Goal: Answer question/provide support: Share knowledge or assist other users

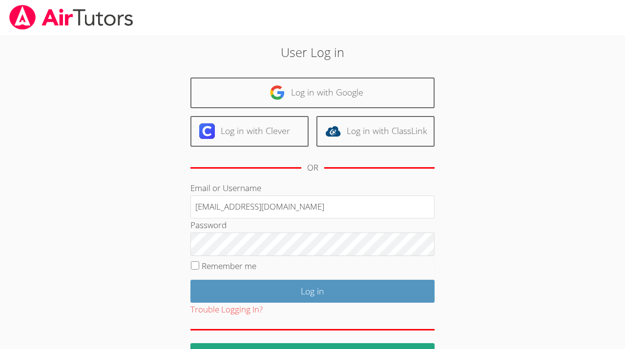
type input "francouriberheinbolt@gmail.com"
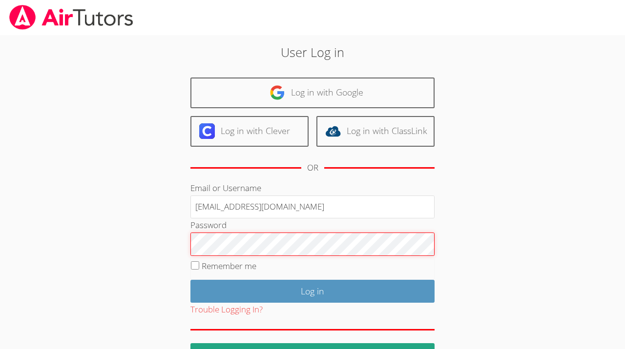
click at [190, 280] on input "Log in" at bounding box center [312, 291] width 244 height 23
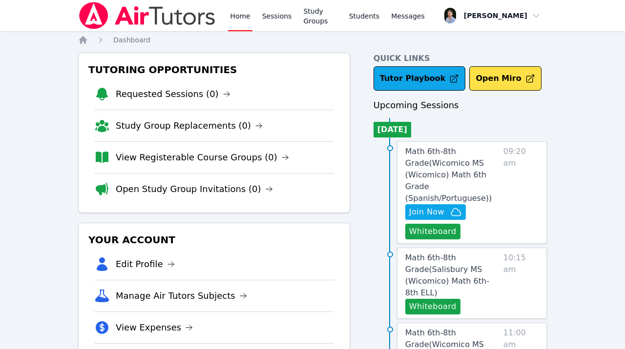
scroll to position [56, 0]
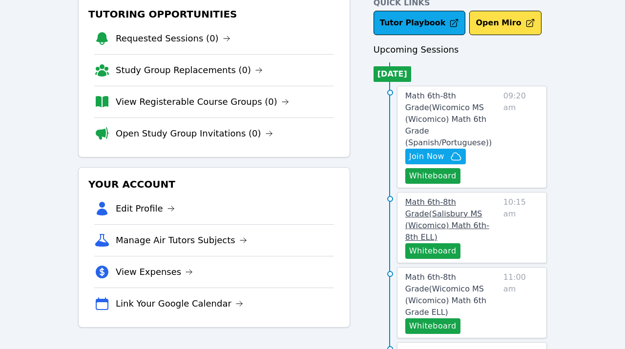
click at [462, 213] on span "Math 6th-8th Grade ( Salisbury MS (Wicomico) Math 6th-8th ELL )" at bounding box center [447, 220] width 84 height 44
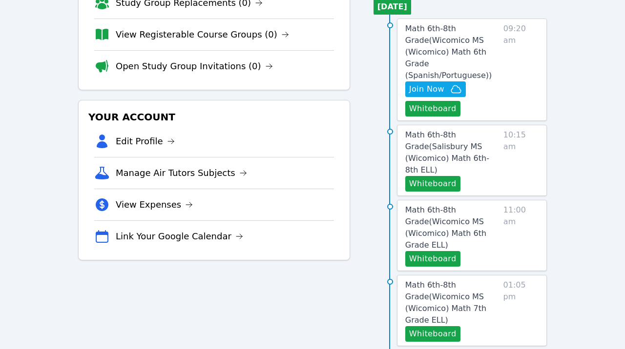
scroll to position [56, 0]
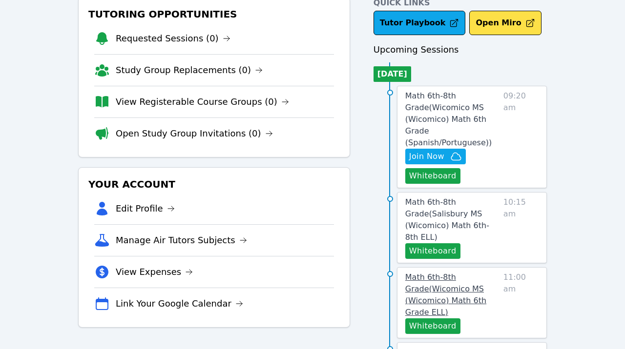
click at [485, 273] on span "Math 6th-8th Grade ( Wicomico MS (Wicomico) Math 6th Grade ELL )" at bounding box center [445, 295] width 81 height 44
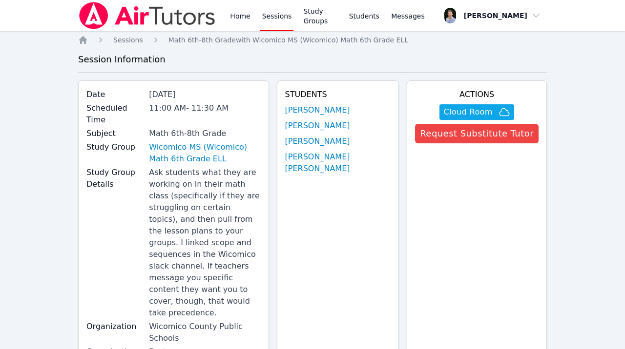
scroll to position [250, 0]
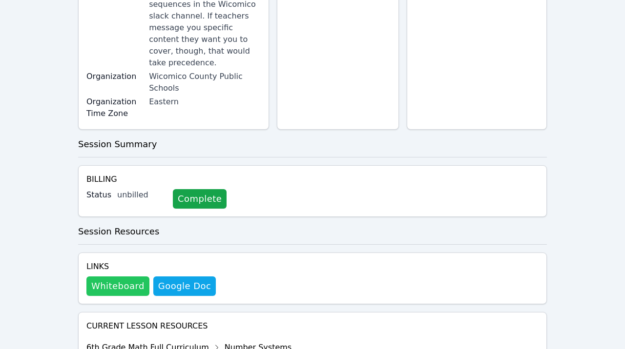
click at [135, 277] on button "Whiteboard" at bounding box center [117, 287] width 63 height 20
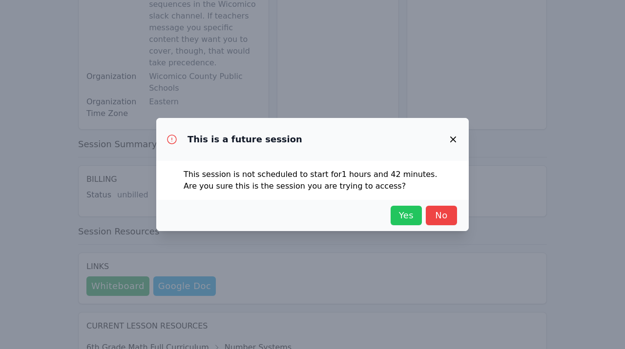
click at [416, 213] on span "Yes" at bounding box center [405, 216] width 21 height 14
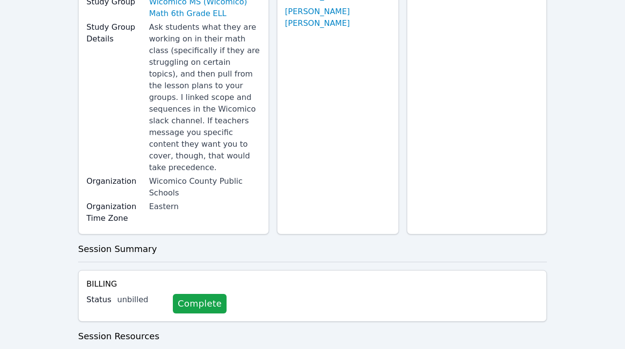
scroll to position [0, 0]
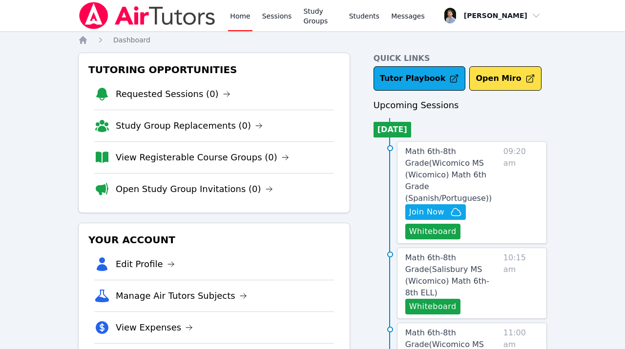
scroll to position [56, 0]
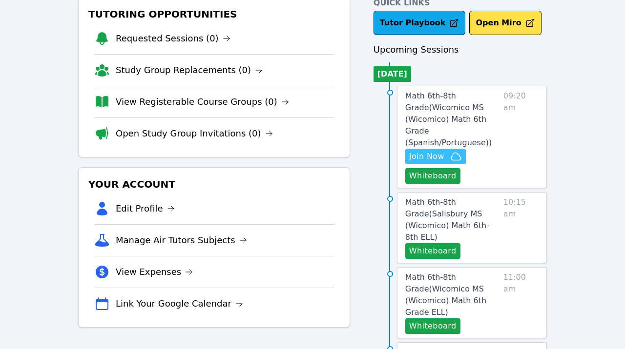
click at [441, 151] on span "Join Now" at bounding box center [426, 157] width 35 height 12
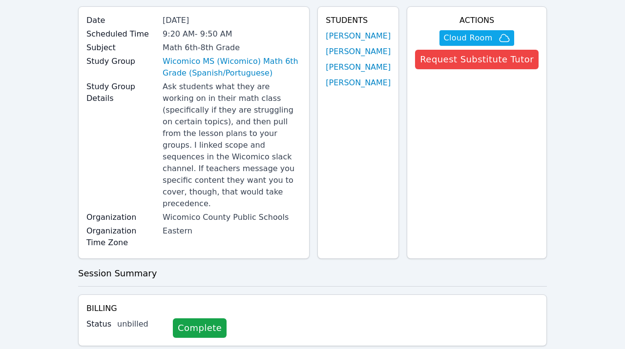
scroll to position [361, 0]
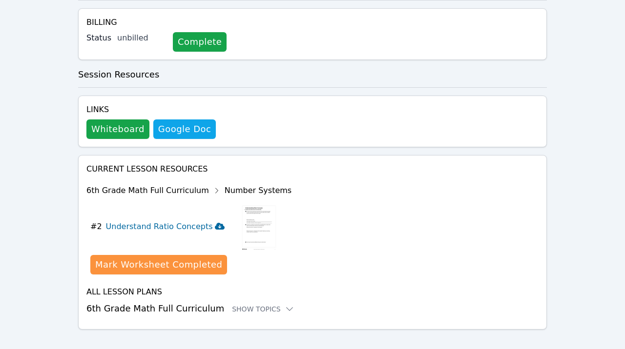
click at [196, 221] on h3 "Understand Ratio Concepts" at bounding box center [165, 227] width 119 height 12
click at [137, 120] on button "Whiteboard" at bounding box center [117, 130] width 63 height 20
click at [252, 302] on h3 "6th Grade Math Full Curriculum Show Topics" at bounding box center [312, 309] width 452 height 14
click at [256, 304] on div "Show Topics" at bounding box center [263, 309] width 62 height 10
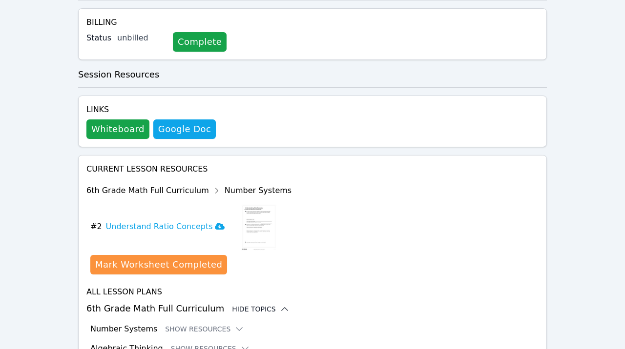
scroll to position [441, 0]
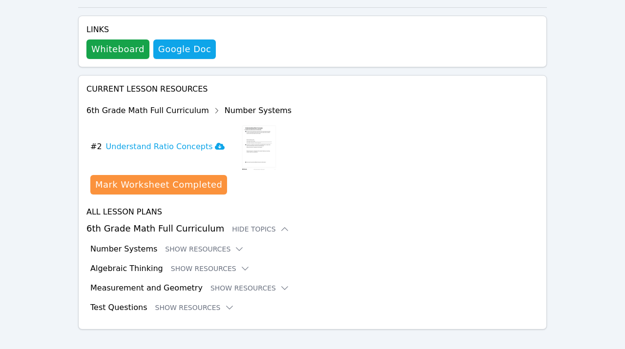
click at [224, 230] on div "All Lesson Plans 6th Grade Math Full Curriculum Hide Topics Number Systems Show…" at bounding box center [312, 259] width 452 height 107
click at [234, 244] on icon at bounding box center [239, 249] width 10 height 10
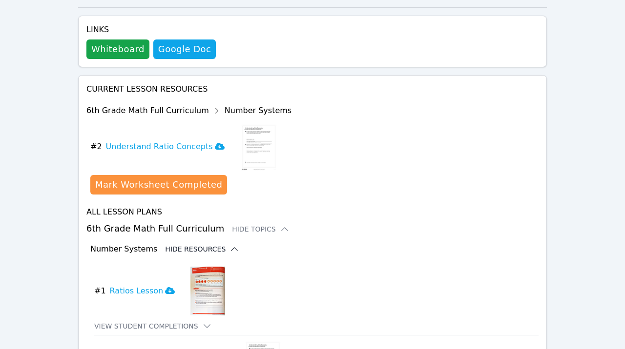
click at [232, 243] on div "Number Systems Hide Resources" at bounding box center [314, 249] width 448 height 12
click at [229, 244] on icon at bounding box center [234, 249] width 10 height 10
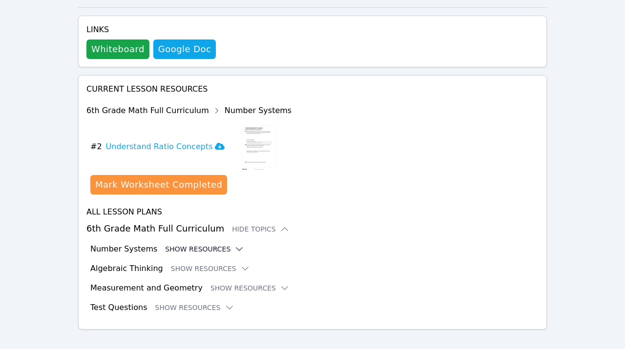
click at [224, 244] on button "Show Resources" at bounding box center [204, 249] width 79 height 10
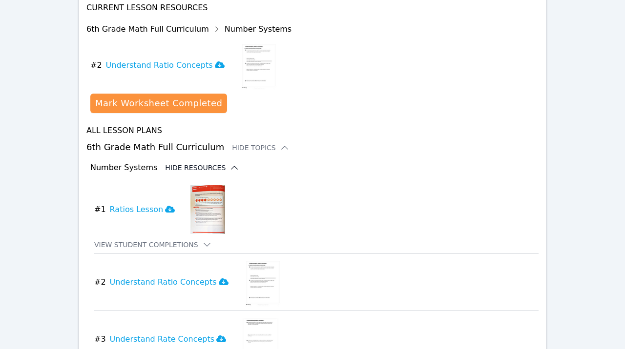
scroll to position [649, 0]
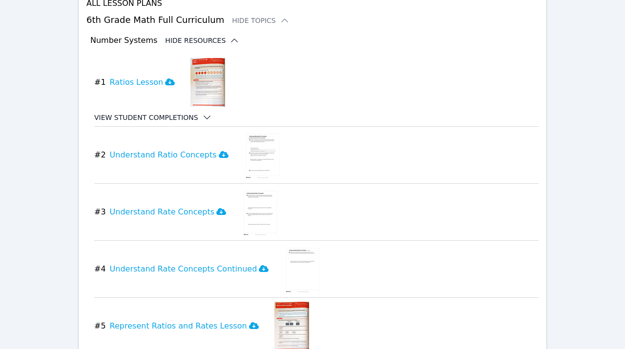
click at [202, 113] on icon at bounding box center [207, 118] width 10 height 10
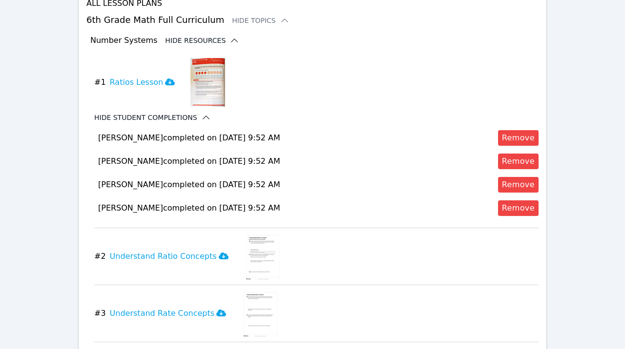
click at [202, 68] on img at bounding box center [207, 82] width 35 height 49
click at [130, 77] on h3 "Ratios Lesson" at bounding box center [142, 83] width 65 height 12
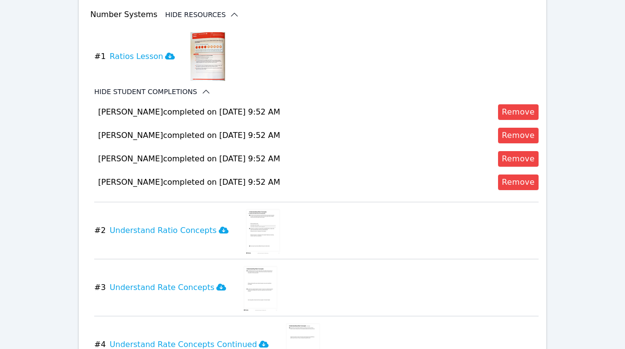
scroll to position [754, 0]
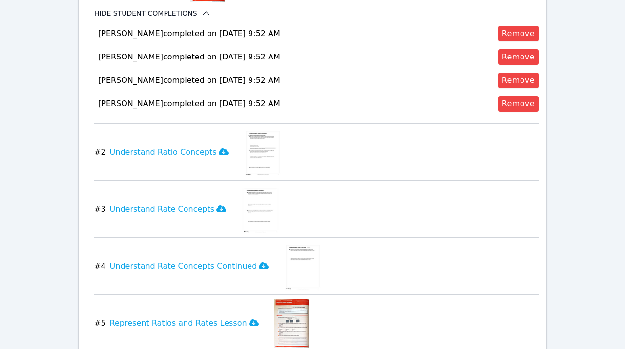
click at [250, 191] on img at bounding box center [261, 209] width 38 height 49
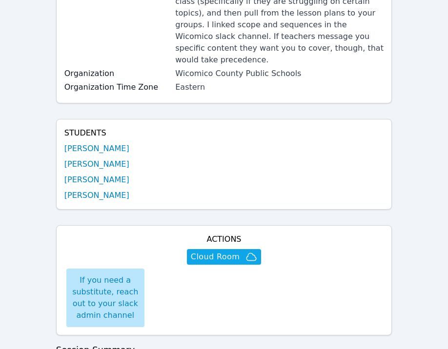
scroll to position [165, 0]
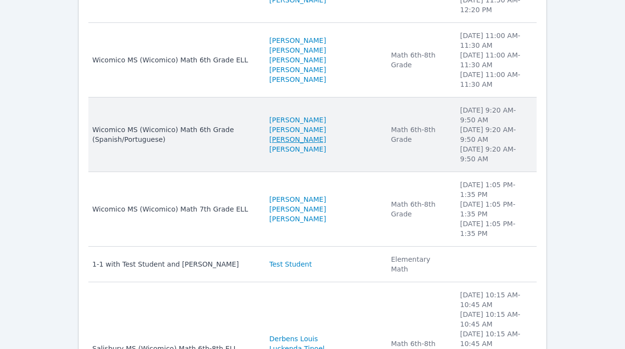
scroll to position [193, 0]
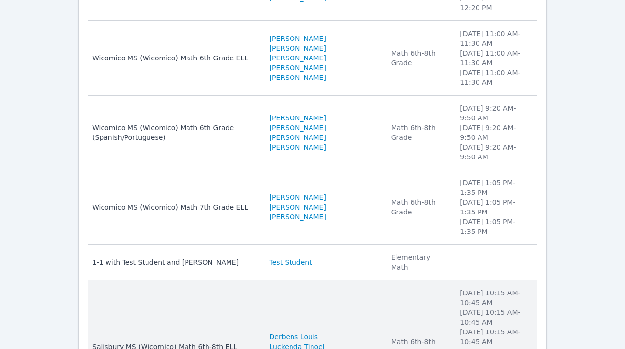
click at [203, 304] on td "Name Salisbury MS (Wicomico) Math 6th-8th ELL" at bounding box center [175, 347] width 175 height 133
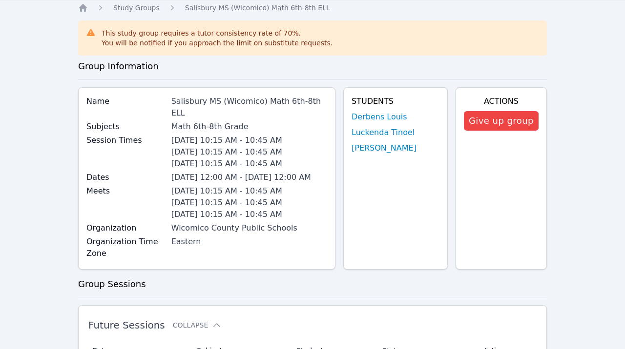
scroll to position [29, 0]
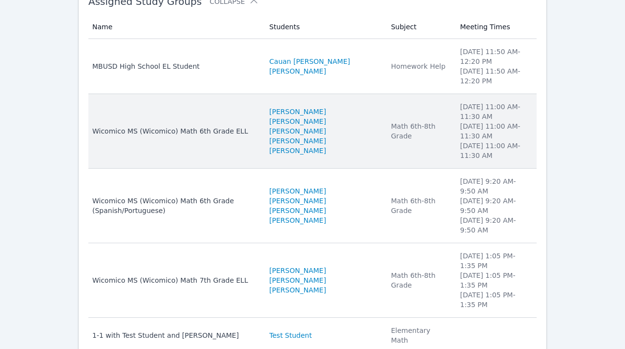
scroll to position [139, 0]
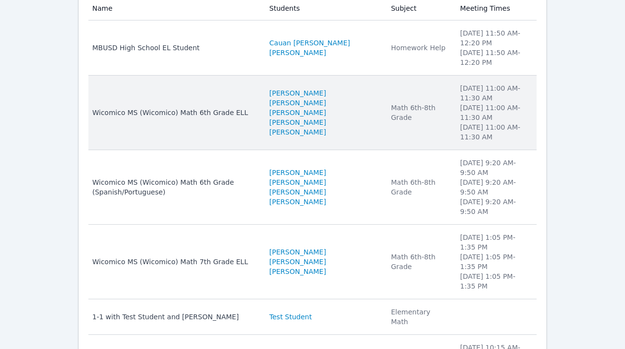
click at [260, 135] on td "Name Wicomico MS (Wicomico) Math 6th Grade ELL" at bounding box center [175, 113] width 175 height 75
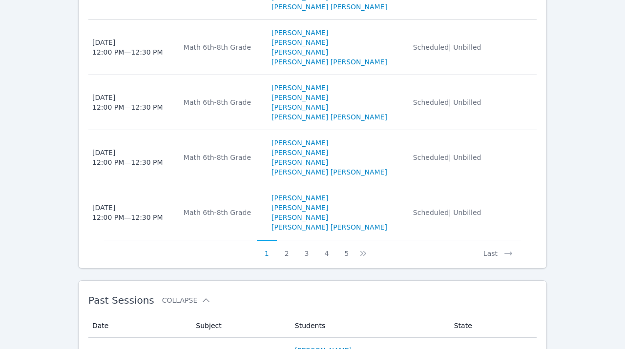
scroll to position [873, 0]
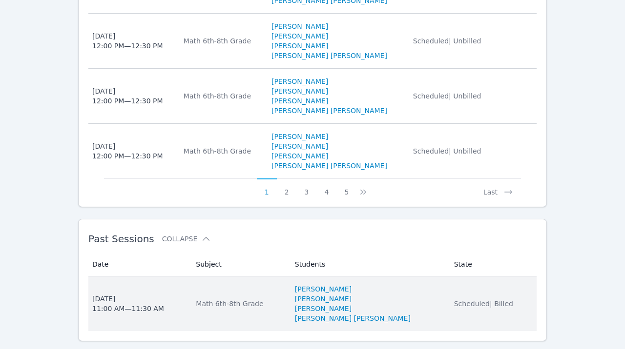
click at [403, 284] on li "Gabrielly Coelho Maia" at bounding box center [368, 289] width 147 height 10
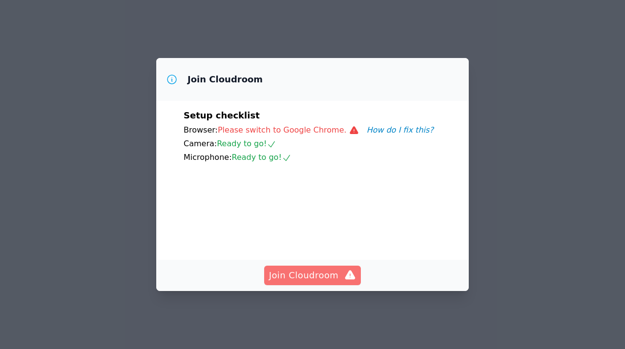
click at [343, 280] on span "Join Cloudroom" at bounding box center [312, 276] width 87 height 14
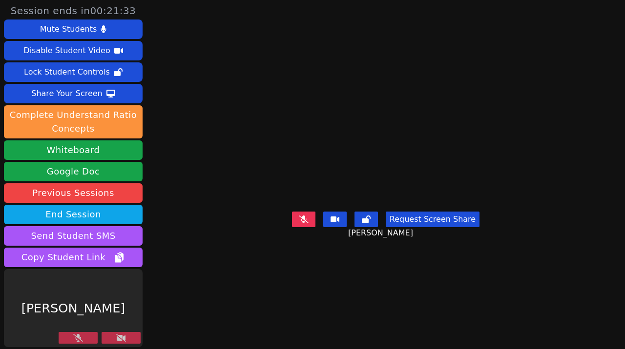
click at [107, 339] on button at bounding box center [120, 338] width 39 height 12
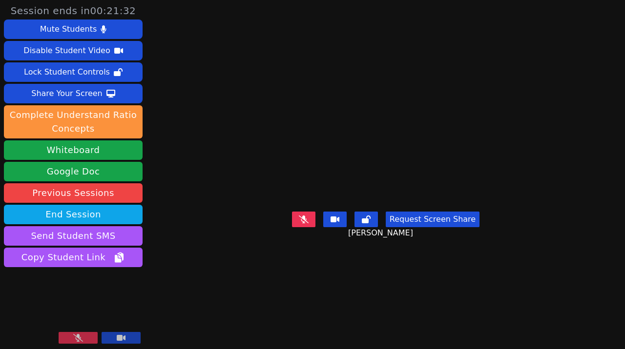
click at [86, 342] on button at bounding box center [78, 338] width 39 height 12
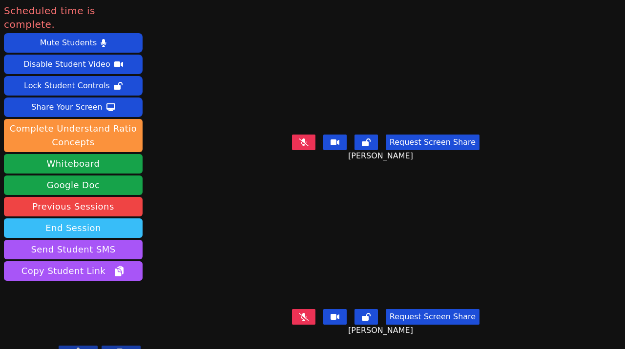
click at [102, 221] on button "End Session" at bounding box center [73, 229] width 139 height 20
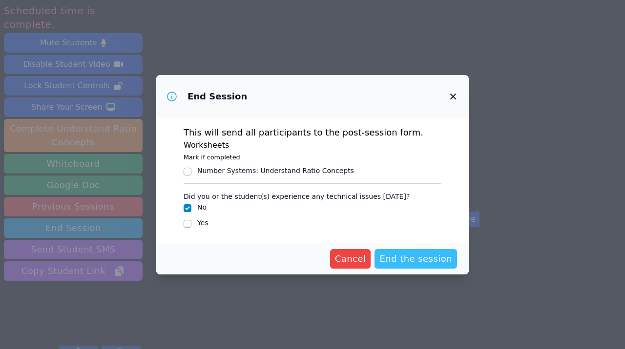
click at [429, 262] on span "End the session" at bounding box center [415, 259] width 73 height 14
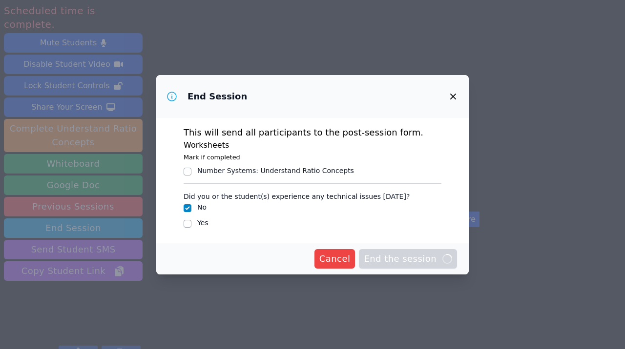
click at [449, 97] on icon "button" at bounding box center [453, 97] width 12 height 12
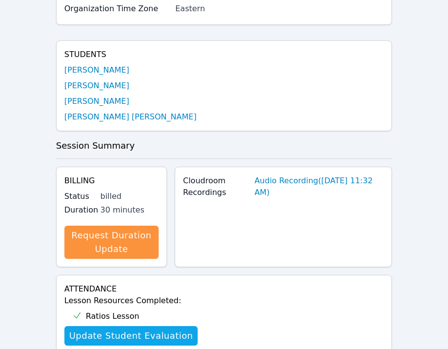
scroll to position [228, 0]
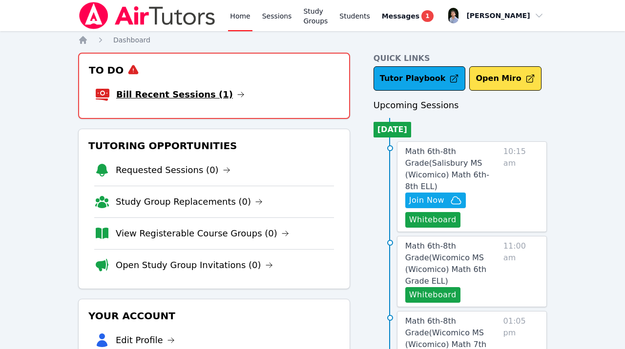
click at [186, 99] on link "Bill Recent Sessions (1)" at bounding box center [180, 95] width 128 height 14
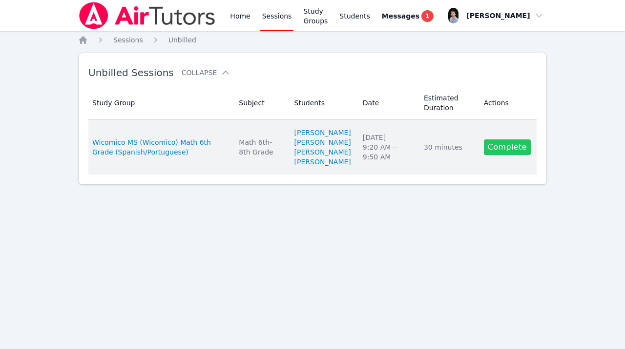
click at [499, 155] on link "Complete" at bounding box center [507, 148] width 47 height 16
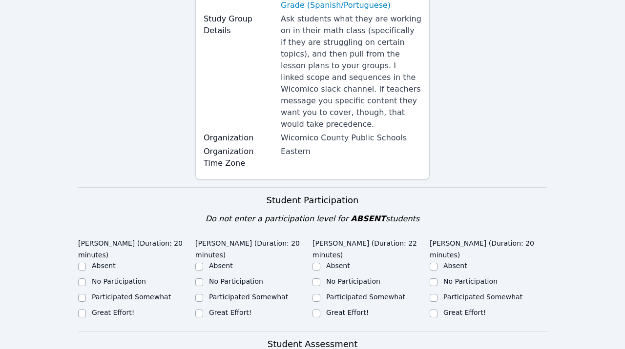
scroll to position [445, 0]
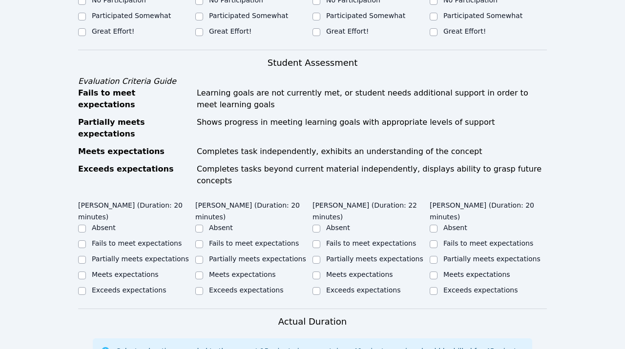
click at [324, 285] on div "Exceeds expectations" at bounding box center [370, 291] width 117 height 12
click at [316, 272] on input "Meets expectations" at bounding box center [316, 276] width 8 height 8
checkbox input "true"
click at [434, 272] on input "Meets expectations" at bounding box center [433, 276] width 8 height 8
checkbox input "true"
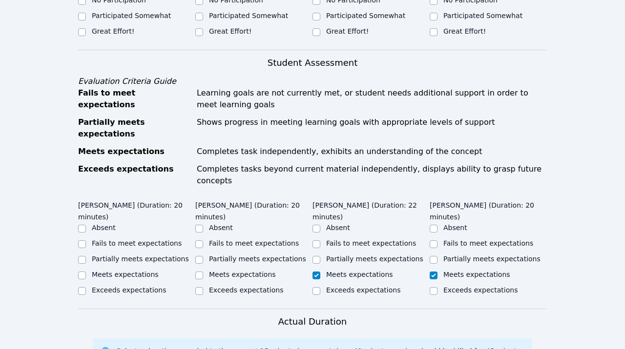
click at [238, 255] on label "Partially meets expectations" at bounding box center [257, 259] width 97 height 8
click at [203, 256] on input "Partially meets expectations" at bounding box center [199, 260] width 8 height 8
checkbox input "true"
click at [131, 271] on label "Meets expectations" at bounding box center [125, 275] width 67 height 8
click at [86, 272] on input "Meets expectations" at bounding box center [82, 276] width 8 height 8
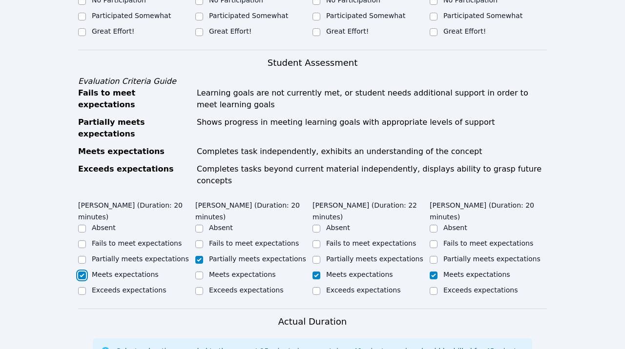
checkbox input "true"
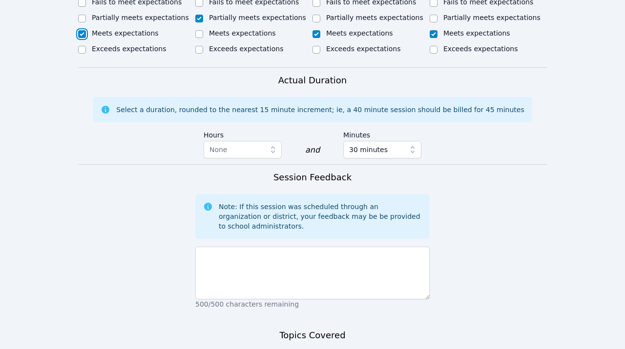
scroll to position [727, 0]
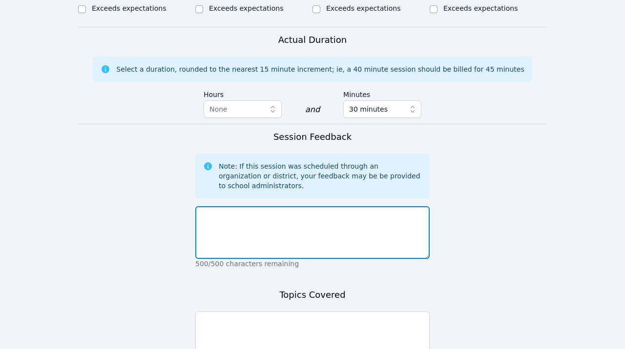
click at [302, 206] on textarea at bounding box center [312, 232] width 234 height 53
type textarea "Session started late but then ran smoothly."
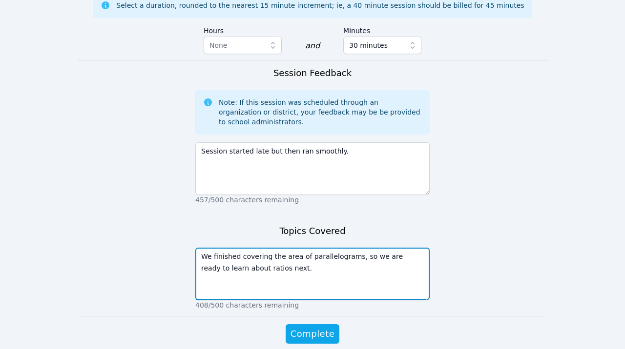
scroll to position [797, 0]
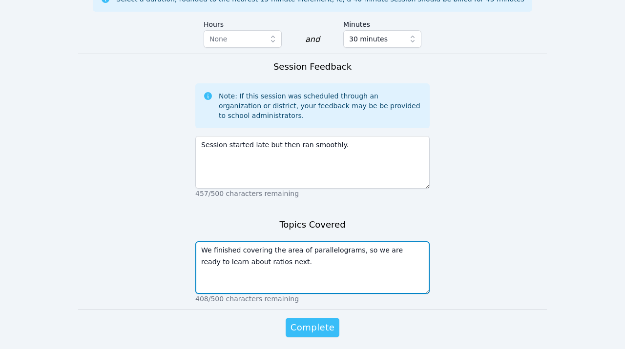
type textarea "We finished covering the area of parallelograms, so we are ready to learn about…"
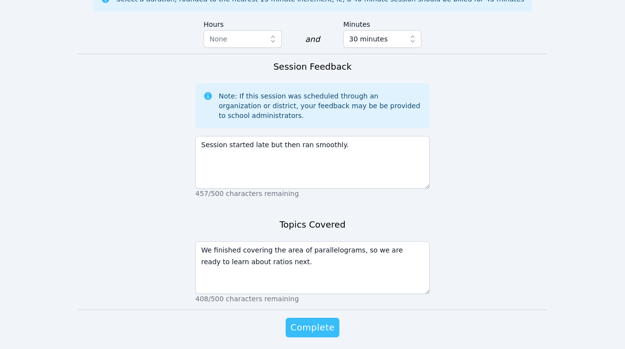
click at [327, 321] on span "Complete" at bounding box center [312, 328] width 44 height 14
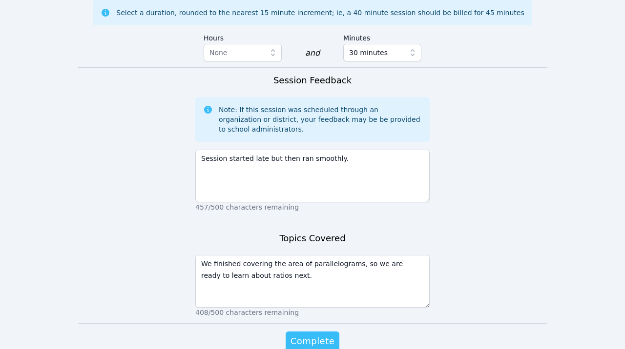
scroll to position [811, 0]
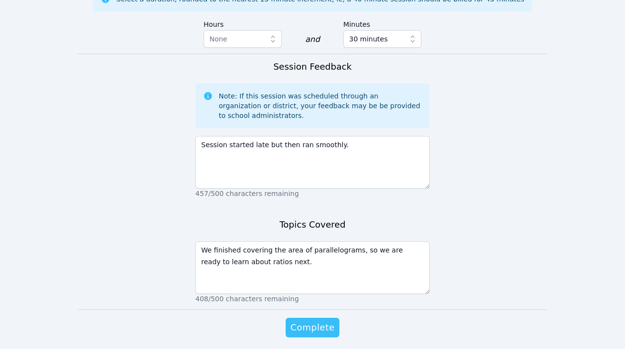
click at [327, 321] on span "Complete" at bounding box center [312, 328] width 44 height 14
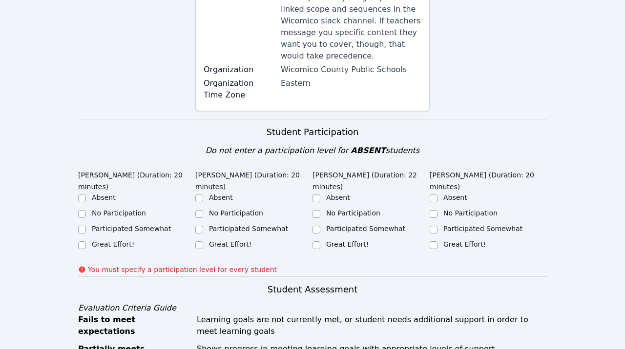
scroll to position [257, 0]
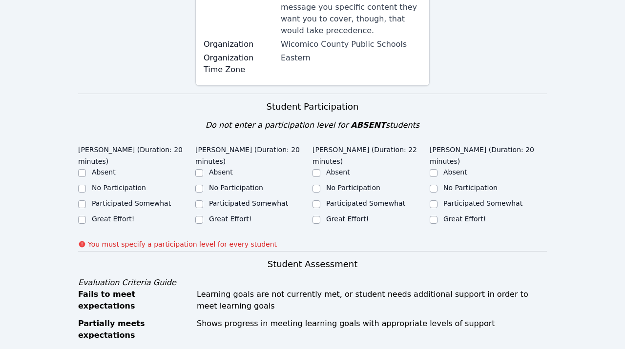
click at [131, 215] on label "Great Effort!" at bounding box center [113, 219] width 42 height 8
click at [86, 216] on input "Great Effort!" at bounding box center [82, 220] width 8 height 8
checkbox input "true"
click at [216, 218] on div "Ashelly Bontempo Dionisio (Duration: 20 minutes) Absent No Participation Partic…" at bounding box center [253, 186] width 117 height 91
click at [218, 215] on label "Great Effort!" at bounding box center [230, 219] width 42 height 8
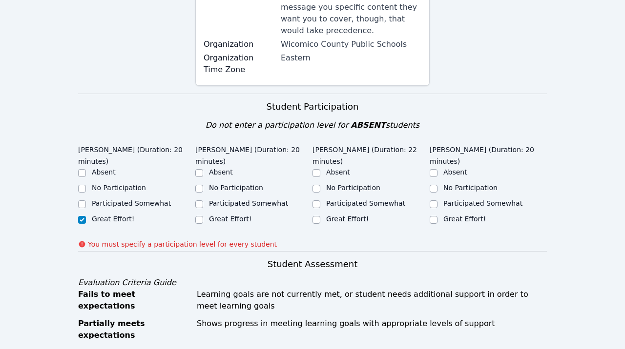
click at [203, 216] on input "Great Effort!" at bounding box center [199, 220] width 8 height 8
checkbox input "true"
click at [342, 215] on label "Great Effort!" at bounding box center [347, 219] width 42 height 8
click at [320, 216] on input "Great Effort!" at bounding box center [316, 220] width 8 height 8
checkbox input "true"
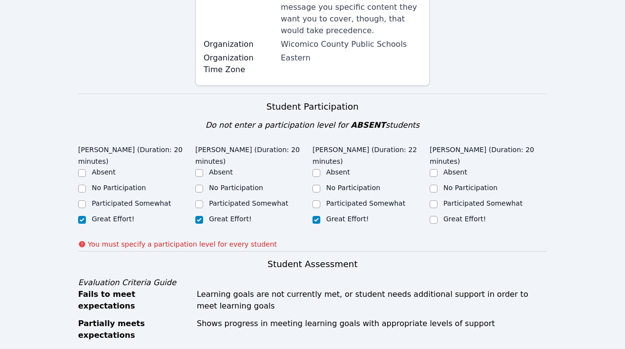
click at [476, 215] on label "Great Effort!" at bounding box center [464, 219] width 42 height 8
click at [437, 216] on input "Great Effort!" at bounding box center [433, 220] width 8 height 8
checkbox input "true"
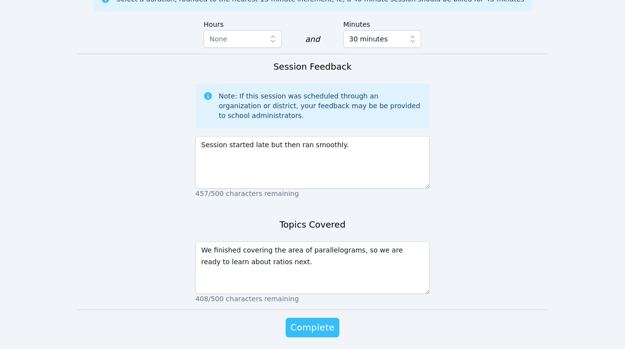
click at [317, 321] on span "Complete" at bounding box center [312, 328] width 44 height 14
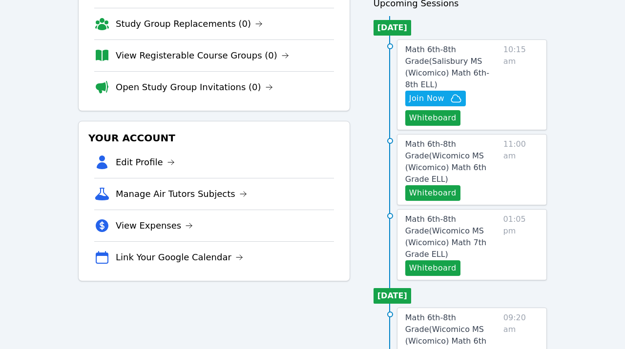
scroll to position [104, 0]
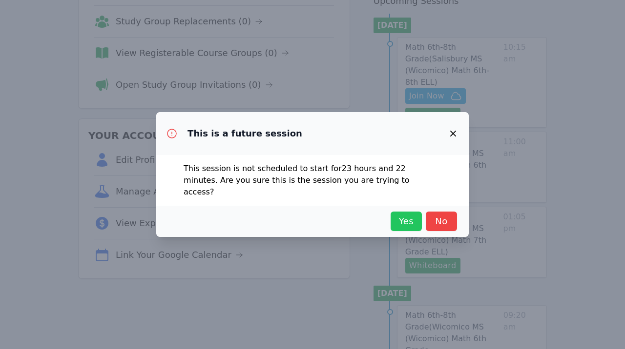
click at [409, 215] on span "Yes" at bounding box center [405, 222] width 21 height 14
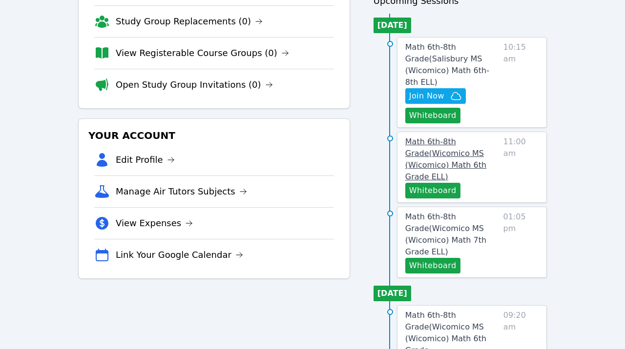
click at [459, 148] on link "Math 6th-8th Grade ( Wicomico MS (Wicomico) Math 6th Grade ELL )" at bounding box center [452, 159] width 94 height 47
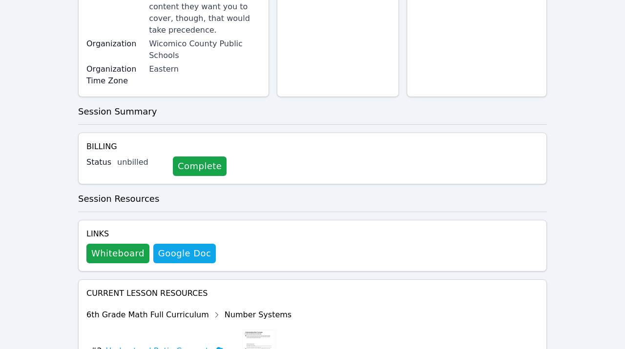
scroll to position [372, 0]
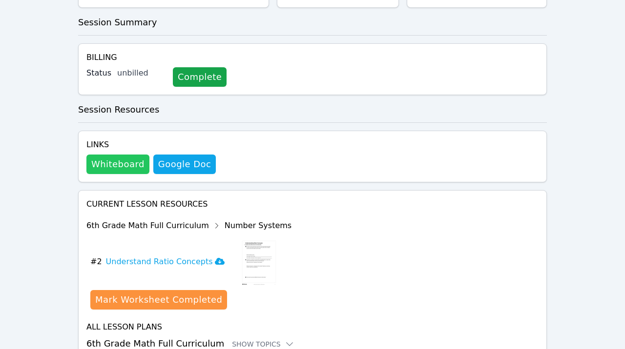
click at [116, 155] on button "Whiteboard" at bounding box center [117, 165] width 63 height 20
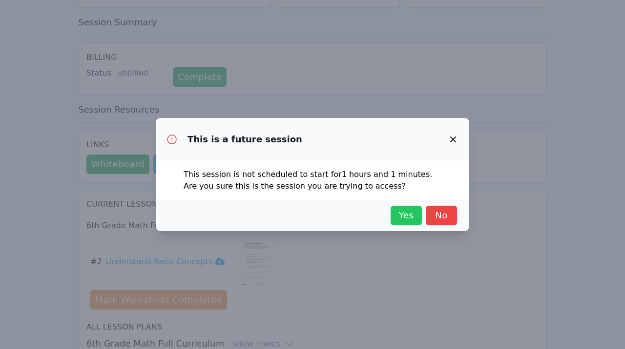
click at [413, 211] on span "Yes" at bounding box center [405, 216] width 21 height 14
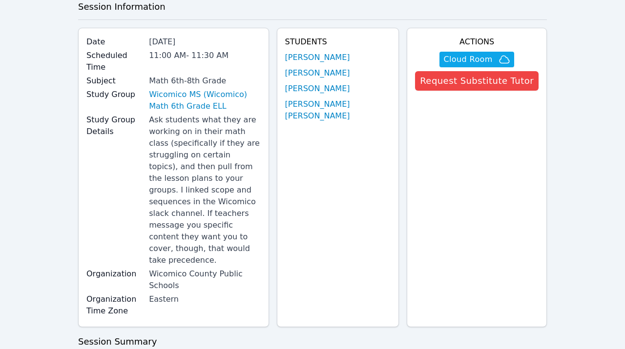
scroll to position [0, 0]
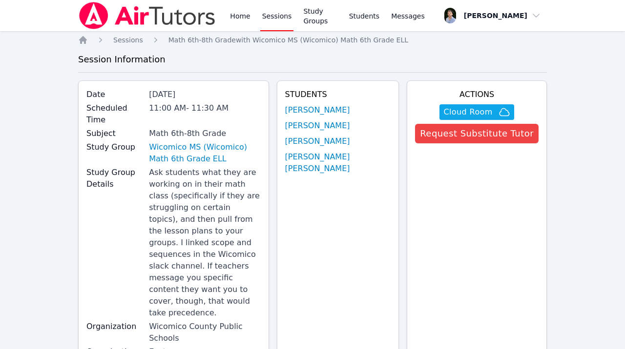
click at [174, 15] on img at bounding box center [147, 15] width 138 height 27
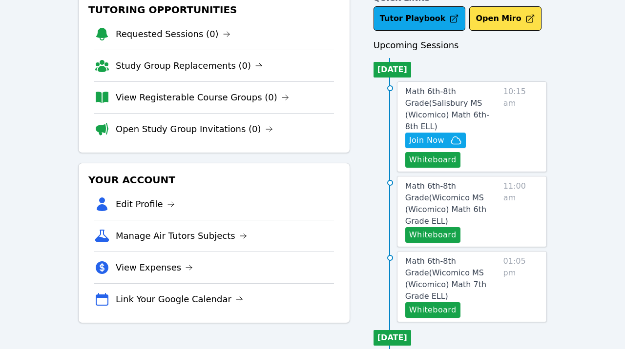
scroll to position [61, 0]
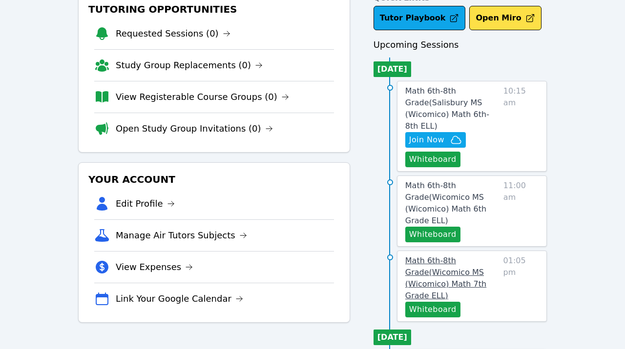
click at [486, 256] on span "Math 6th-8th Grade ( Wicomico MS (Wicomico) Math 7th Grade ELL )" at bounding box center [445, 278] width 81 height 44
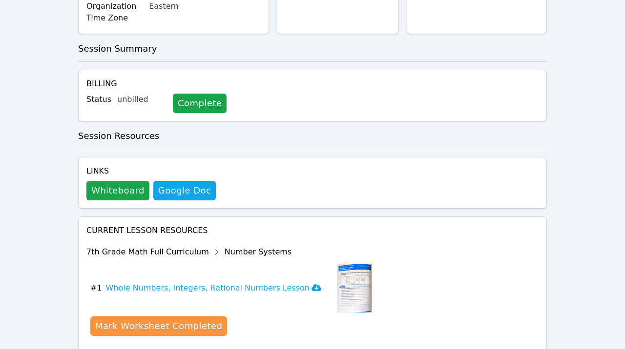
scroll to position [361, 0]
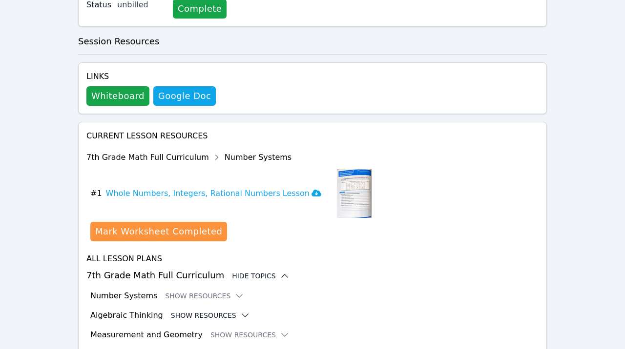
click at [240, 311] on icon at bounding box center [245, 316] width 10 height 10
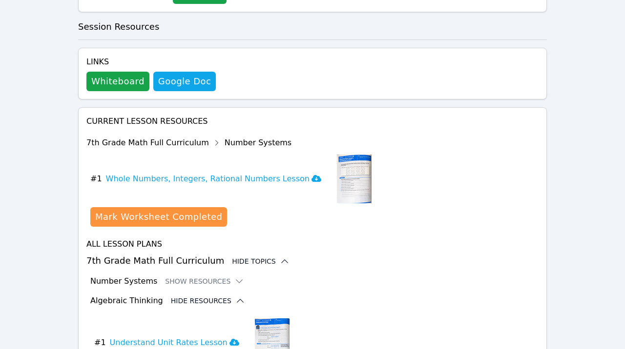
scroll to position [456, 0]
click at [234, 276] on icon at bounding box center [239, 281] width 10 height 10
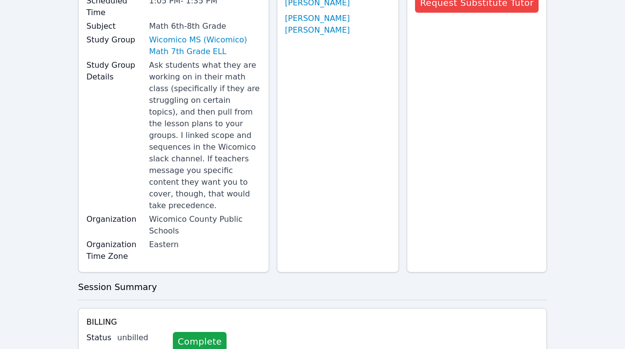
scroll to position [213, 0]
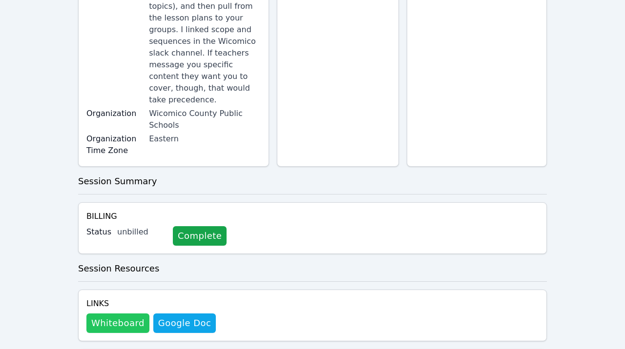
click at [119, 314] on button "Whiteboard" at bounding box center [117, 324] width 63 height 20
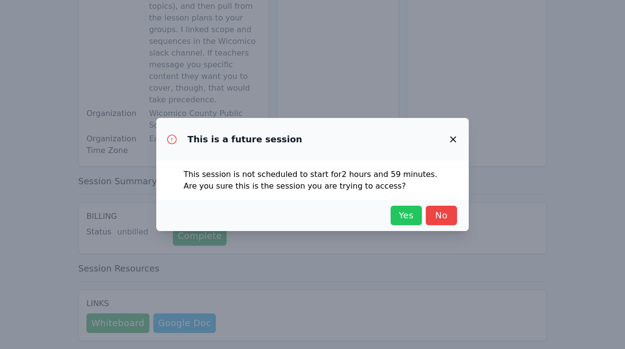
click at [405, 210] on span "Yes" at bounding box center [405, 216] width 21 height 14
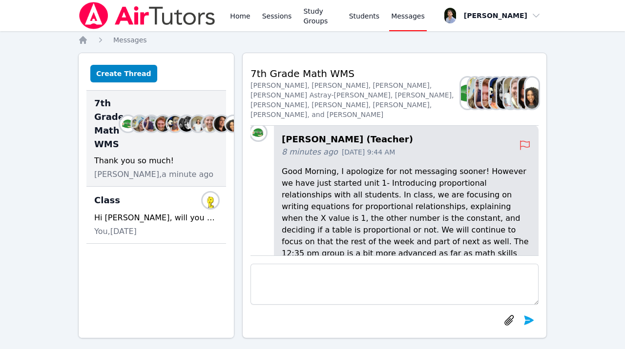
scroll to position [-114, 0]
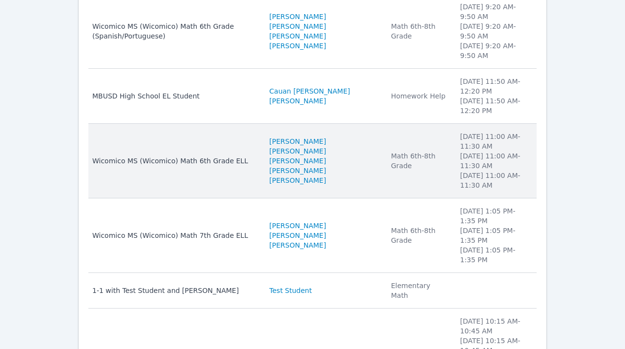
scroll to position [166, 0]
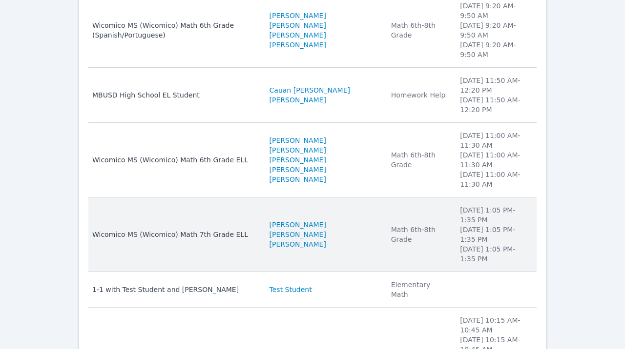
click at [466, 205] on li "Monday 1:05 PM - 1:35 PM" at bounding box center [495, 215] width 71 height 20
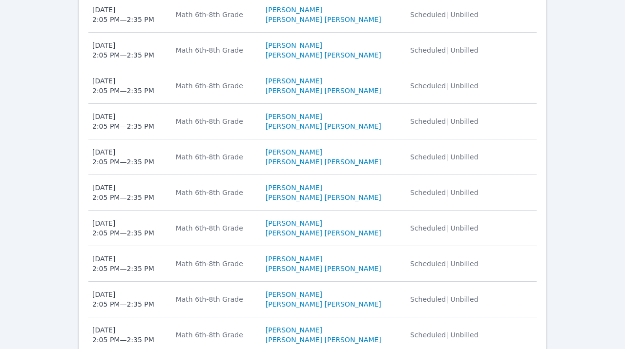
scroll to position [668, 0]
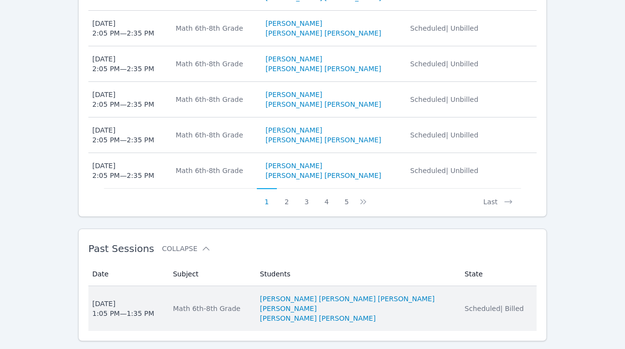
click at [418, 304] on li "Jhon Reis-Costa" at bounding box center [356, 309] width 193 height 10
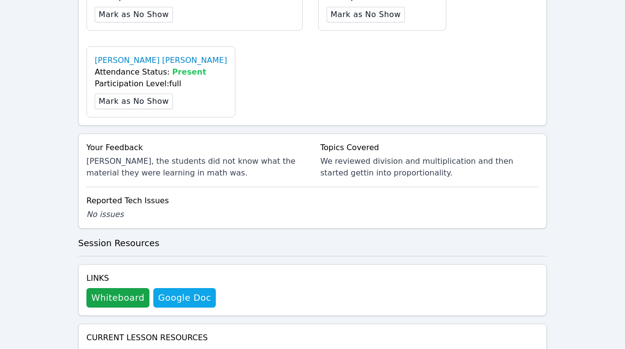
scroll to position [538, 0]
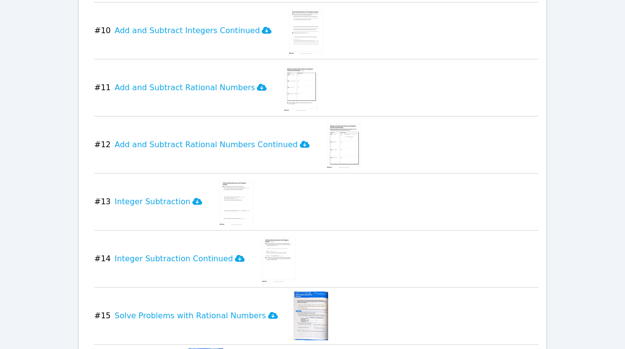
scroll to position [1522, 0]
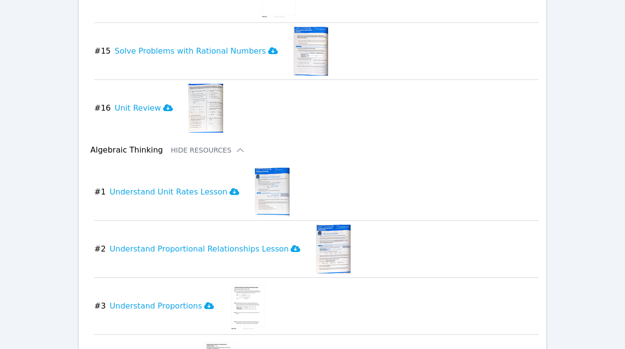
scroll to position [1800, 0]
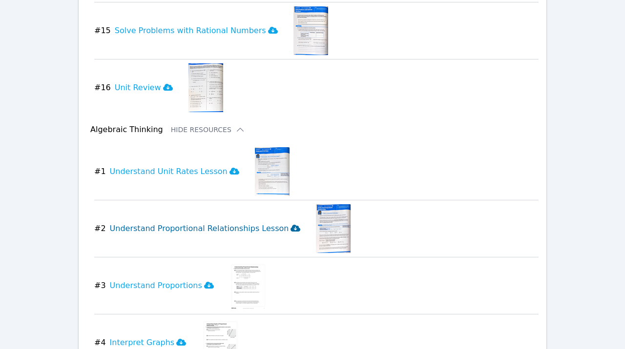
click at [290, 225] on icon at bounding box center [295, 228] width 10 height 7
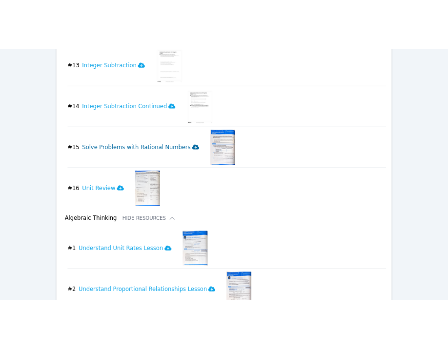
scroll to position [2195, 0]
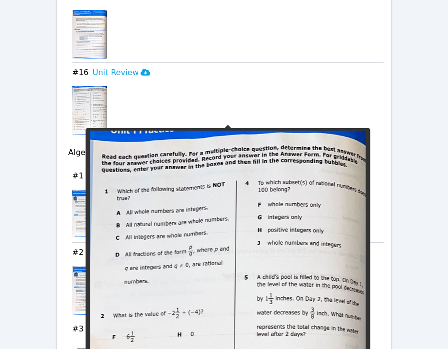
click at [330, 95] on div at bounding box center [228, 110] width 312 height 49
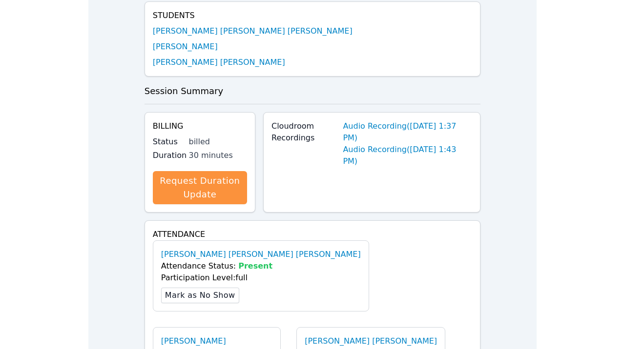
scroll to position [0, 0]
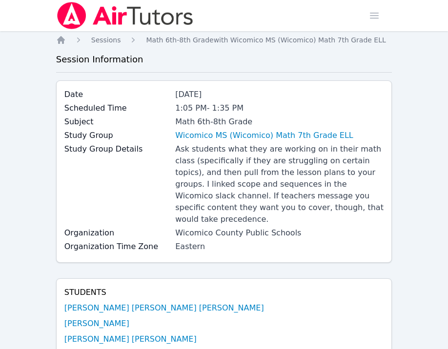
click at [140, 13] on img at bounding box center [125, 15] width 138 height 27
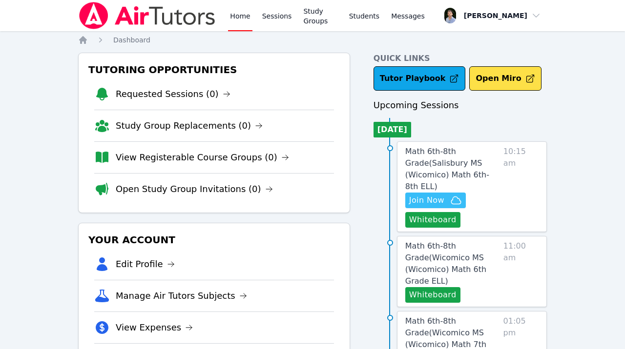
click at [429, 195] on span "Join Now" at bounding box center [426, 201] width 35 height 12
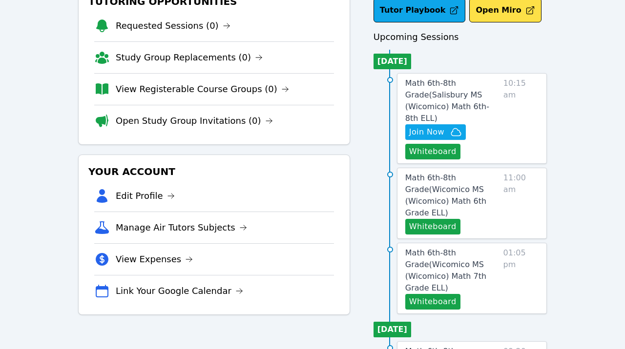
scroll to position [69, 0]
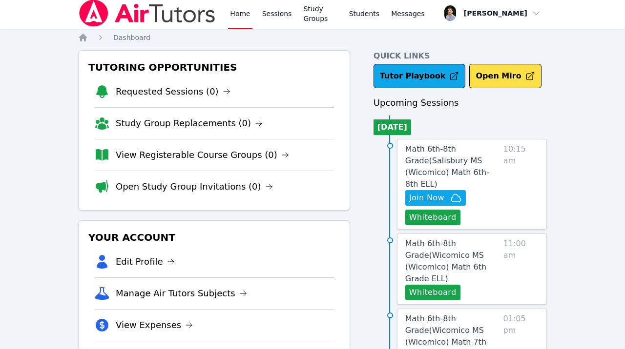
scroll to position [0, 0]
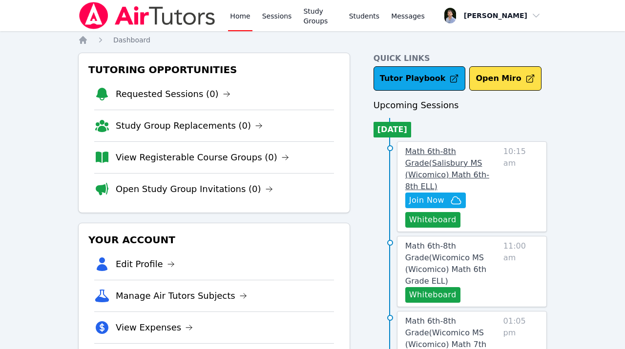
click at [487, 170] on link "Math 6th-8th Grade ( Salisbury MS (Wicomico) Math 6th-8th ELL )" at bounding box center [452, 169] width 94 height 47
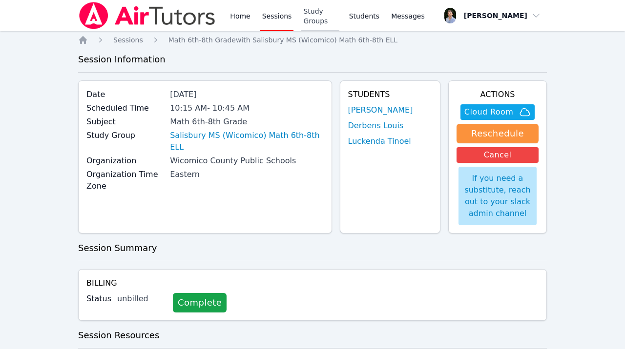
click at [315, 20] on link "Study Groups" at bounding box center [320, 15] width 38 height 31
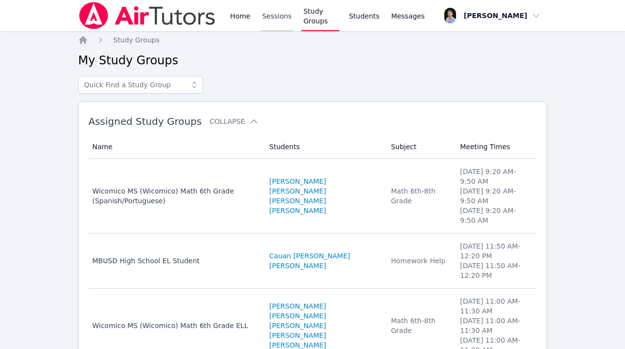
click at [291, 14] on link "Sessions" at bounding box center [277, 15] width 34 height 31
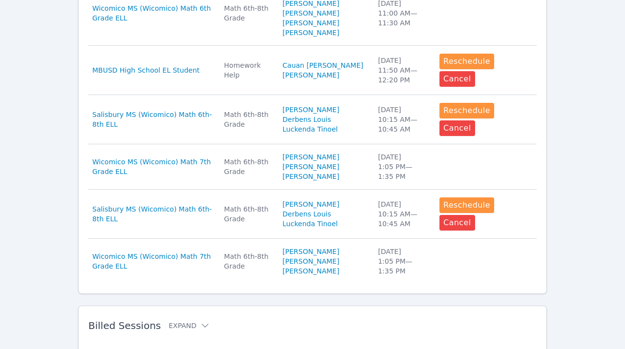
scroll to position [691, 0]
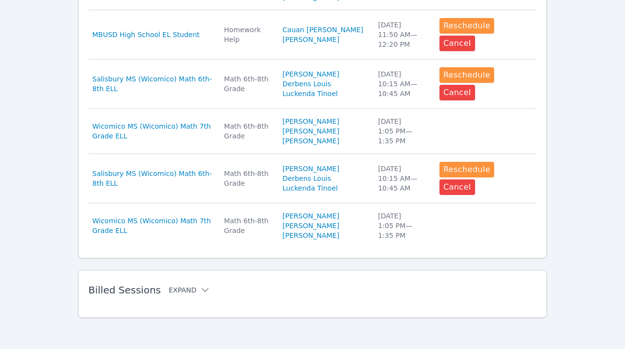
click at [186, 290] on button "Expand" at bounding box center [188, 290] width 41 height 10
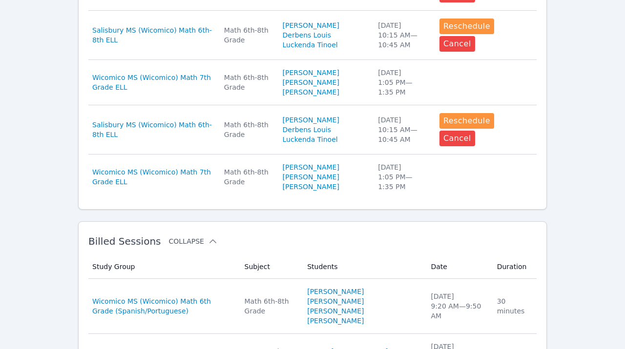
scroll to position [1290, 0]
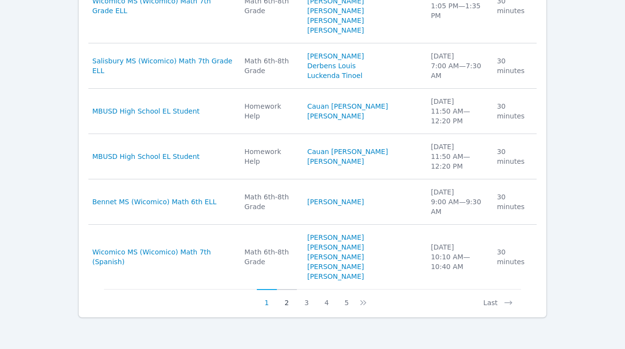
click at [295, 302] on button "2" at bounding box center [287, 298] width 20 height 19
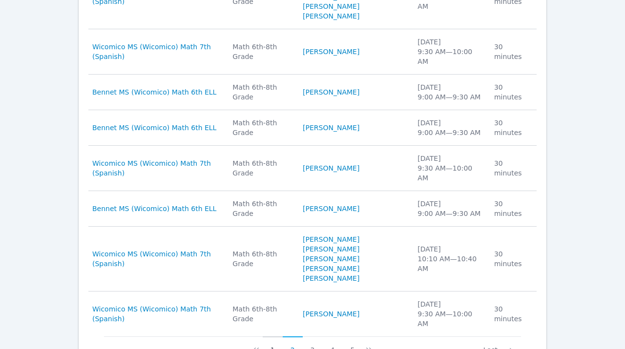
scroll to position [1124, 0]
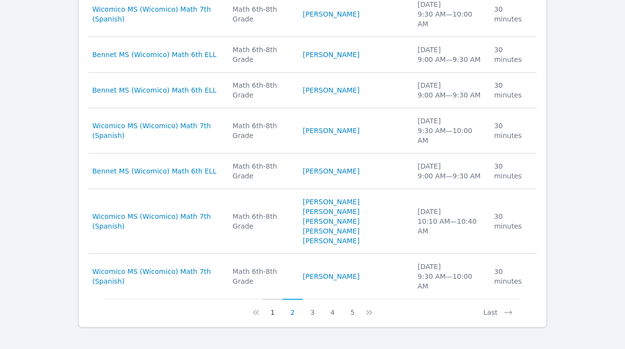
click at [274, 304] on button "1" at bounding box center [273, 308] width 20 height 19
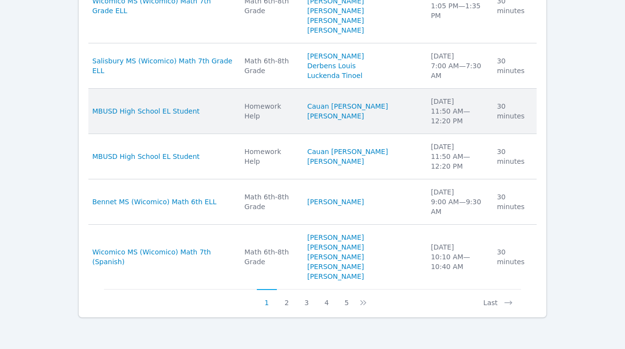
scroll to position [1243, 0]
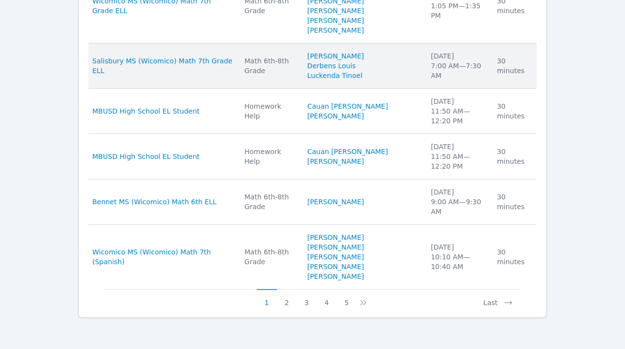
click at [281, 76] on div "Math 6th-8th Grade" at bounding box center [269, 66] width 51 height 20
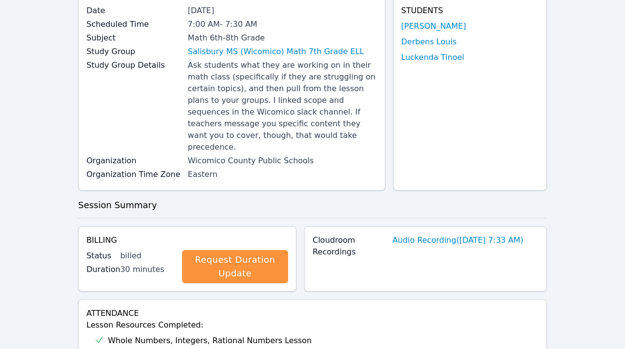
scroll to position [85, 0]
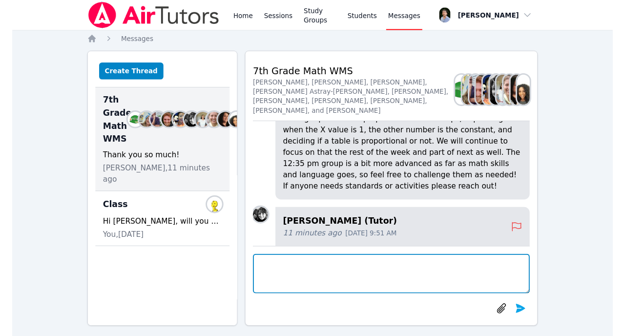
scroll to position [-35, 0]
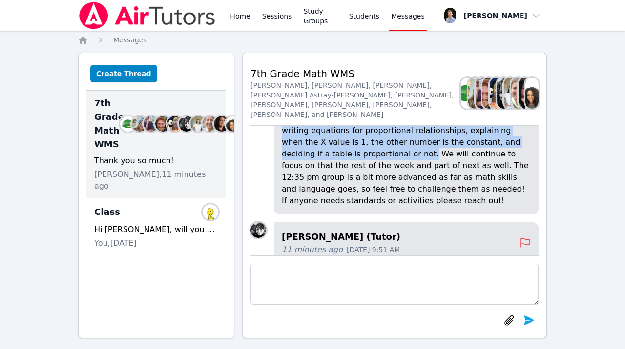
drag, startPoint x: 317, startPoint y: 127, endPoint x: 525, endPoint y: 155, distance: 209.6
click at [525, 155] on p "Good Morning, I apologize for not messaging sooner! However we have just starte…" at bounding box center [406, 148] width 249 height 117
copy p "In class, we are focusing on writing equations for proportional relationships, …"
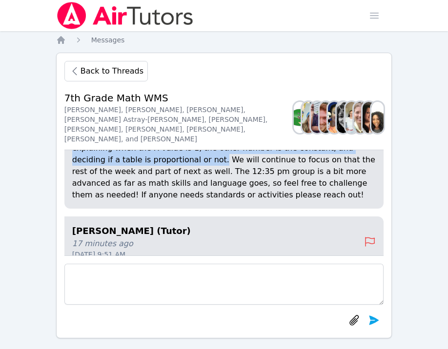
scroll to position [-159, 0]
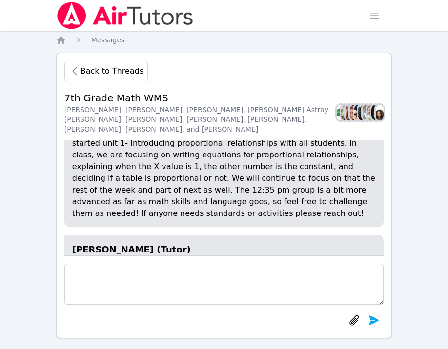
click at [233, 85] on div "Back to Threads 7th Grade Math WMS Kaitlyn Hall, Sarah Skonicki, Zachary D'Espo…" at bounding box center [224, 196] width 336 height 286
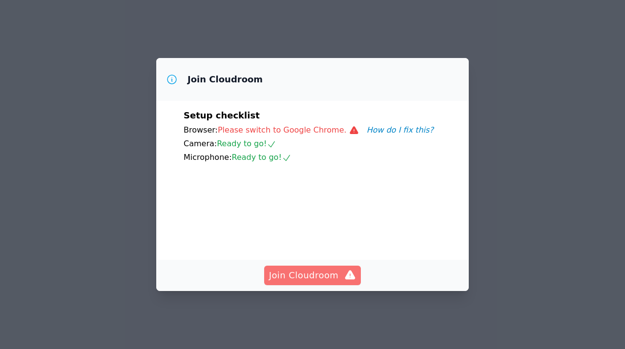
click at [310, 278] on span "Join Cloudroom" at bounding box center [312, 276] width 87 height 14
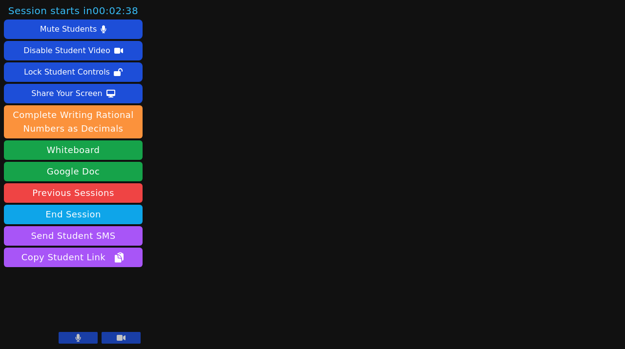
click at [107, 337] on button at bounding box center [120, 338] width 39 height 12
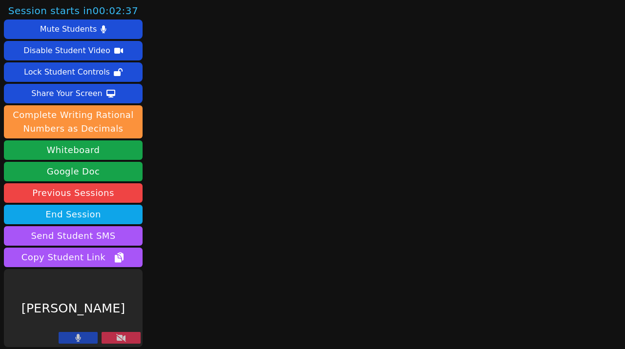
click at [87, 337] on button at bounding box center [78, 338] width 39 height 12
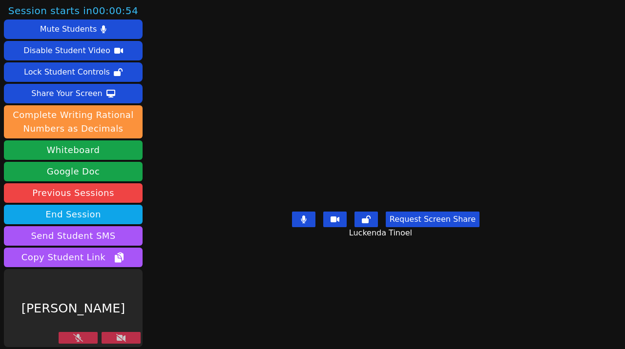
click at [126, 338] on button at bounding box center [120, 338] width 39 height 12
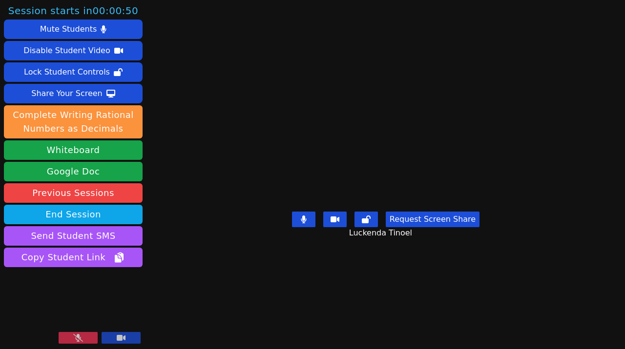
click at [81, 341] on icon at bounding box center [78, 338] width 10 height 8
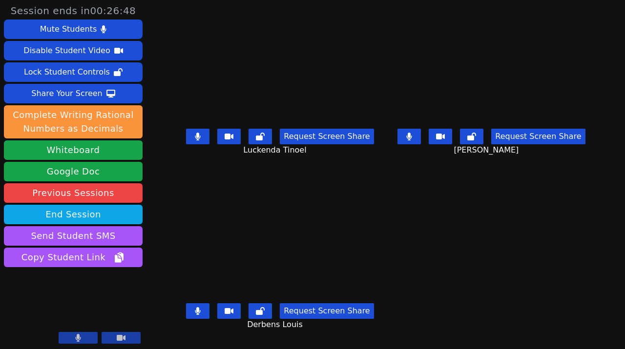
click at [81, 339] on icon at bounding box center [78, 338] width 6 height 8
click at [81, 339] on icon at bounding box center [78, 338] width 10 height 8
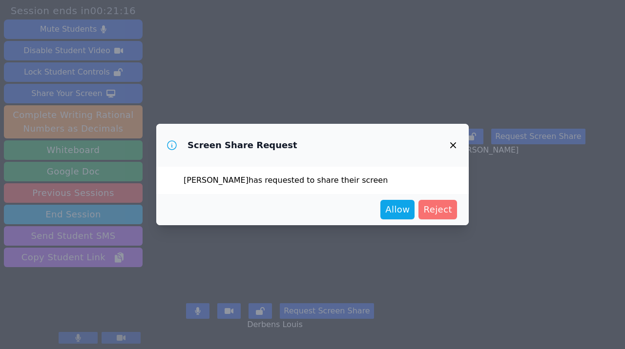
click at [440, 213] on span "Reject" at bounding box center [437, 210] width 29 height 14
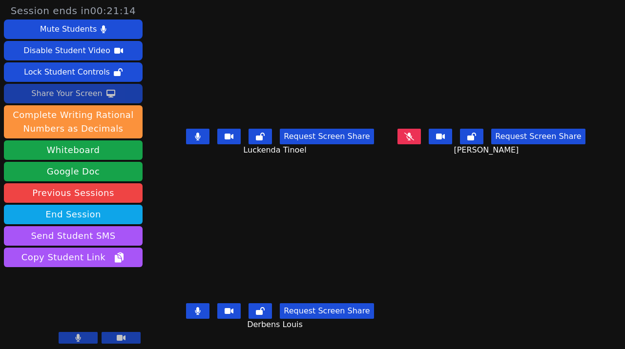
click at [133, 98] on button "Share Your Screen" at bounding box center [73, 94] width 139 height 20
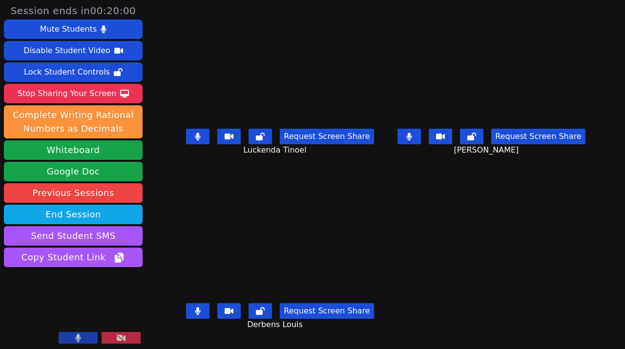
click at [195, 315] on icon at bounding box center [198, 311] width 6 height 8
click at [193, 315] on icon at bounding box center [198, 311] width 10 height 8
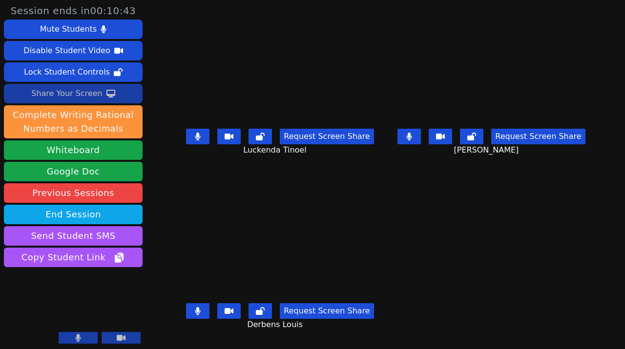
click at [134, 99] on button "Share Your Screen" at bounding box center [73, 94] width 139 height 20
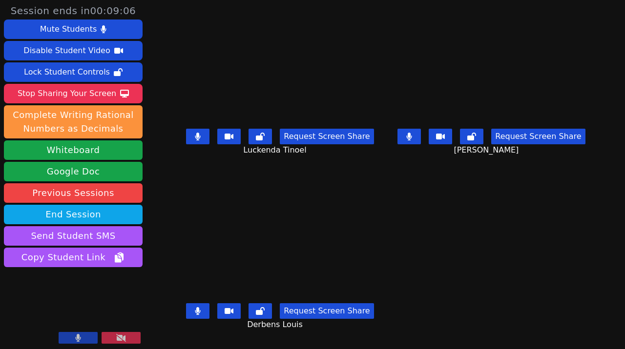
click at [197, 315] on button at bounding box center [197, 311] width 23 height 16
click at [421, 144] on button at bounding box center [408, 137] width 23 height 16
click at [186, 142] on button at bounding box center [197, 137] width 23 height 16
click at [195, 313] on button at bounding box center [197, 311] width 23 height 16
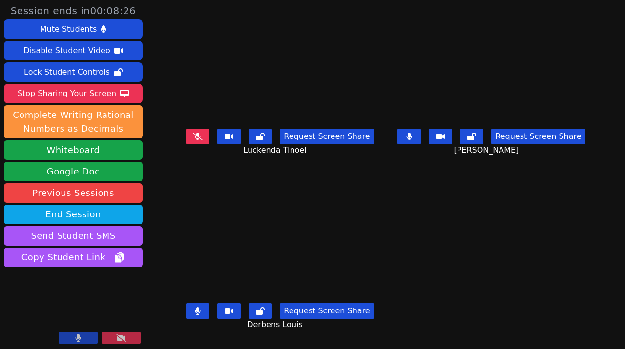
click at [195, 315] on button at bounding box center [197, 311] width 23 height 16
click at [195, 315] on icon at bounding box center [197, 311] width 5 height 8
click at [414, 141] on icon at bounding box center [409, 137] width 10 height 8
click at [421, 144] on button at bounding box center [408, 137] width 23 height 16
click at [193, 316] on button at bounding box center [197, 311] width 23 height 16
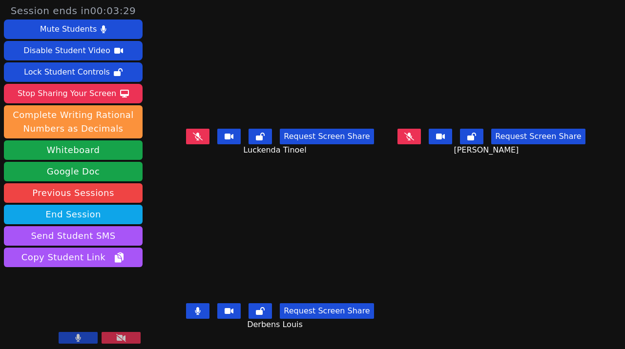
click at [193, 316] on button at bounding box center [197, 311] width 23 height 16
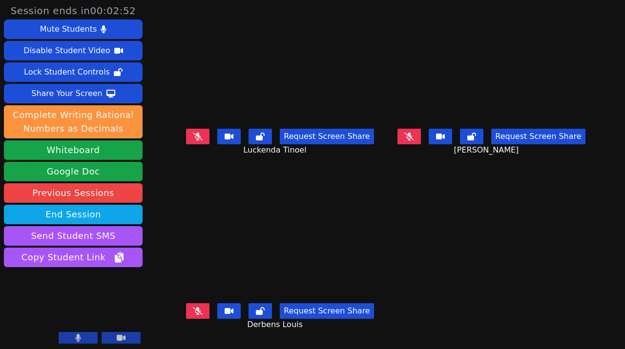
click at [186, 319] on button at bounding box center [197, 311] width 23 height 16
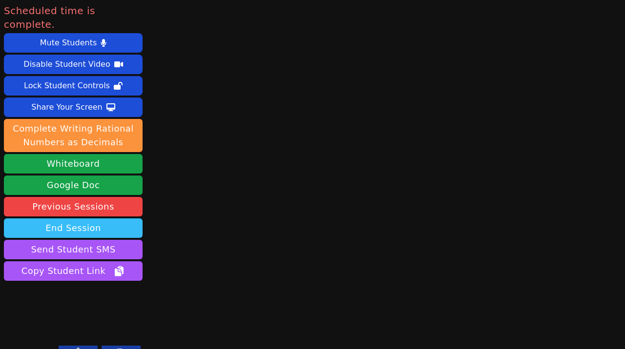
click at [98, 219] on button "End Session" at bounding box center [73, 229] width 139 height 20
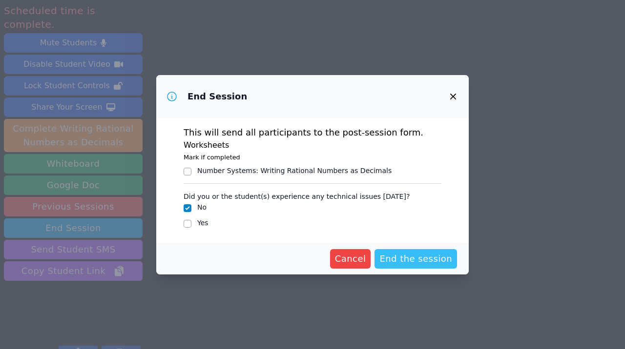
click at [414, 254] on span "End the session" at bounding box center [415, 259] width 73 height 14
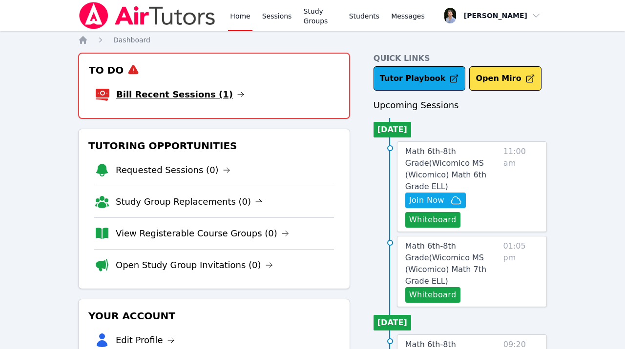
click at [202, 94] on link "Bill Recent Sessions (1)" at bounding box center [180, 95] width 128 height 14
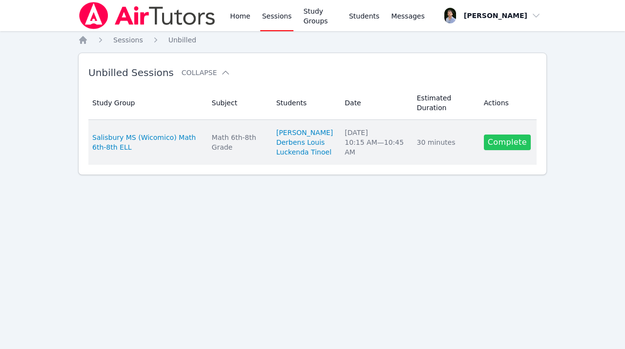
click at [488, 149] on link "Complete" at bounding box center [507, 143] width 47 height 16
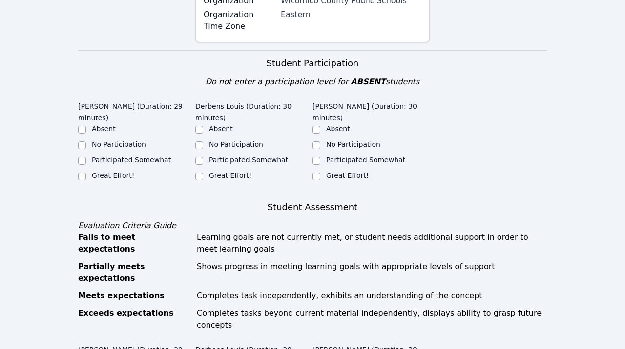
scroll to position [211, 0]
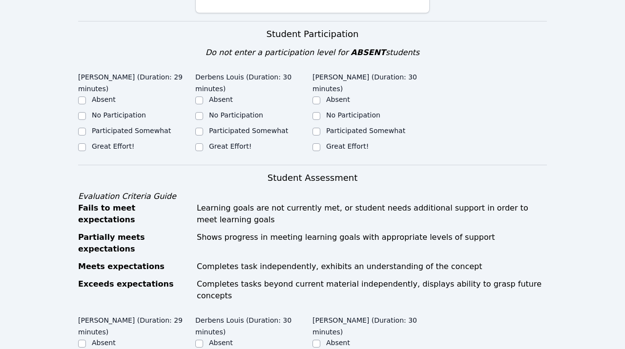
click at [233, 128] on label "Participated Somewhat" at bounding box center [248, 131] width 79 height 8
click at [203, 128] on input "Participated Somewhat" at bounding box center [199, 132] width 8 height 8
checkbox input "true"
click at [117, 144] on label "Great Effort!" at bounding box center [113, 146] width 42 height 8
click at [86, 144] on input "Great Effort!" at bounding box center [82, 147] width 8 height 8
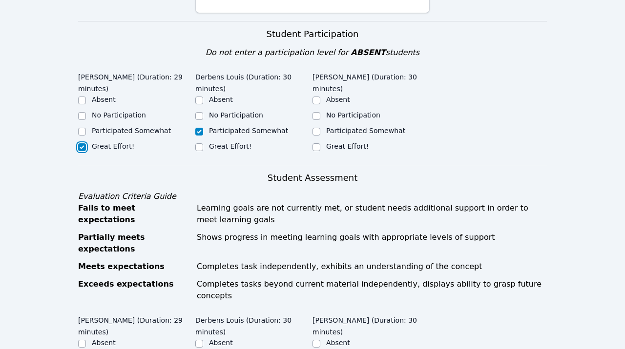
checkbox input "true"
click at [333, 143] on label "Great Effort!" at bounding box center [347, 146] width 42 height 8
click at [320, 143] on input "Great Effort!" at bounding box center [316, 147] width 8 height 8
checkbox input "true"
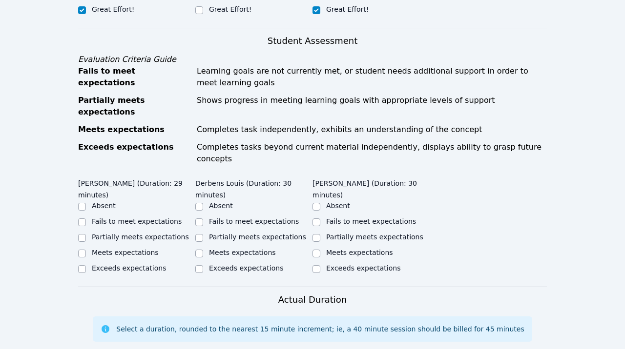
click at [341, 264] on label "Exceeds expectations" at bounding box center [363, 268] width 74 height 8
click at [320, 265] on input "Exceeds expectations" at bounding box center [316, 269] width 8 height 8
checkbox input "true"
click at [272, 233] on label "Partially meets expectations" at bounding box center [257, 237] width 97 height 8
click at [203, 234] on input "Partially meets expectations" at bounding box center [199, 238] width 8 height 8
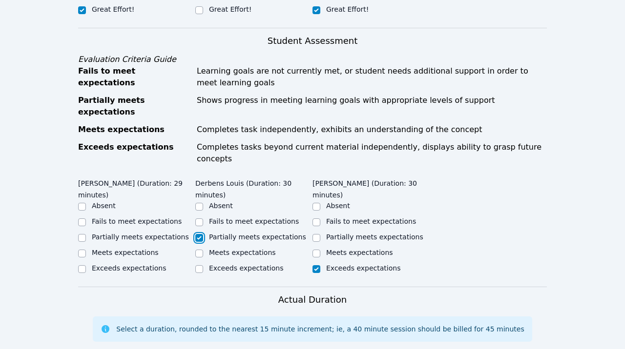
checkbox input "true"
click at [159, 264] on label "Exceeds expectations" at bounding box center [129, 268] width 74 height 8
click at [86, 265] on input "Exceeds expectations" at bounding box center [82, 269] width 8 height 8
checkbox input "true"
click at [148, 249] on label "Meets expectations" at bounding box center [125, 253] width 67 height 8
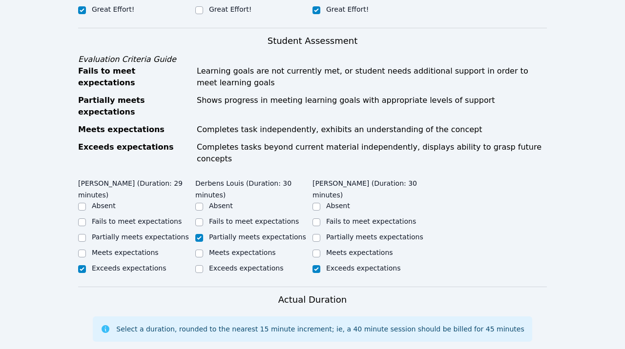
click at [86, 250] on input "Meets expectations" at bounding box center [82, 254] width 8 height 8
checkbox input "true"
checkbox input "false"
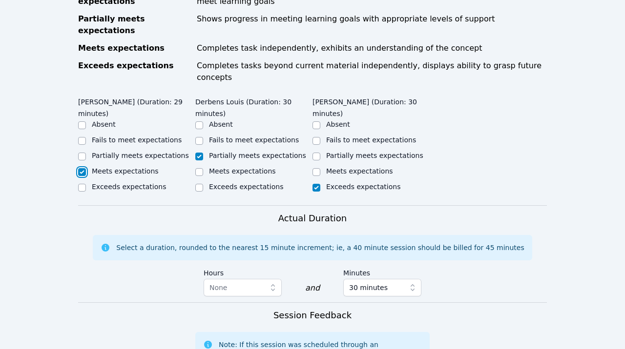
scroll to position [615, 0]
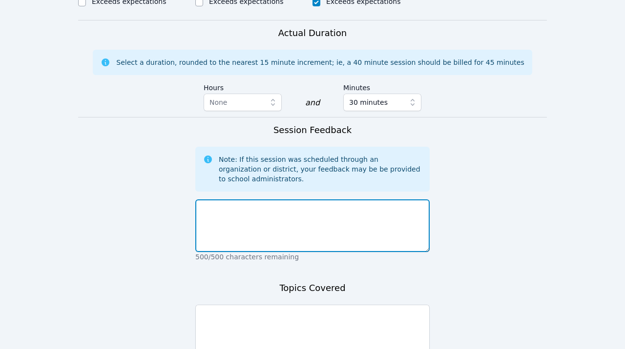
click at [277, 200] on textarea at bounding box center [312, 226] width 234 height 53
type textarea "Session started late, was done all in portuguese."
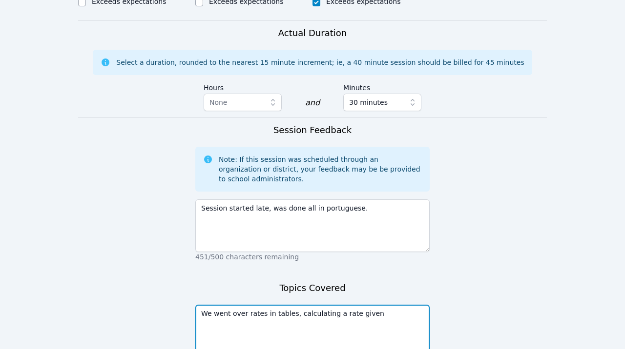
click at [394, 305] on textarea "We went over rates in tables, calculating a rate given" at bounding box center [312, 331] width 234 height 53
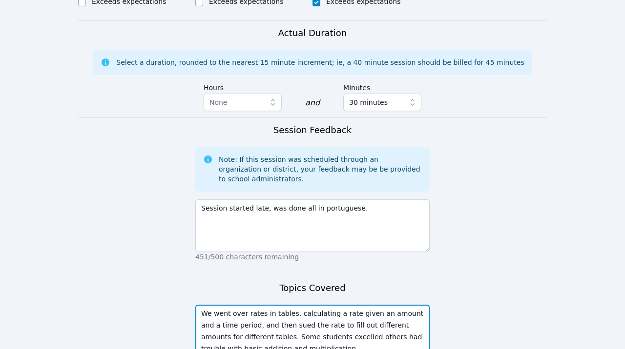
scroll to position [690, 0]
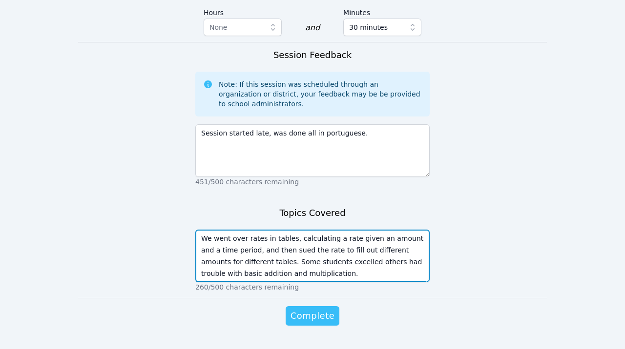
type textarea "We went over rates in tables, calculating a rate given an amount and a time per…"
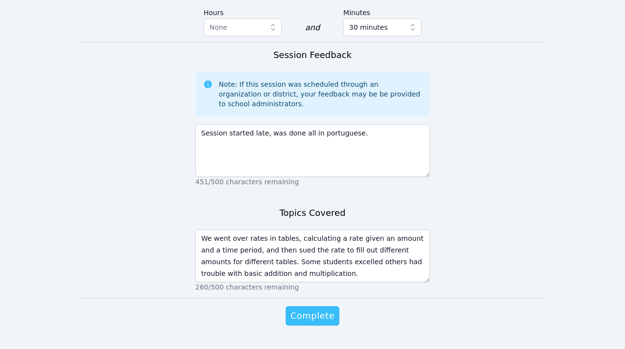
click at [330, 309] on span "Complete" at bounding box center [312, 316] width 44 height 14
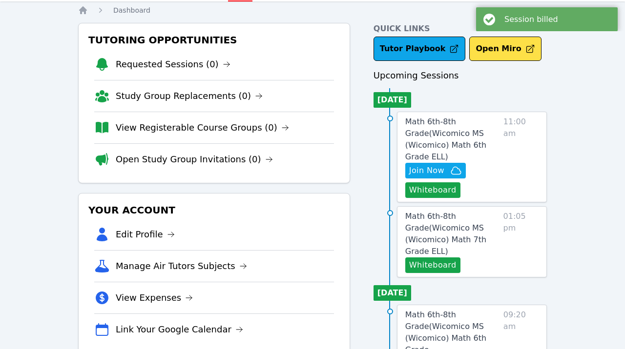
scroll to position [30, 0]
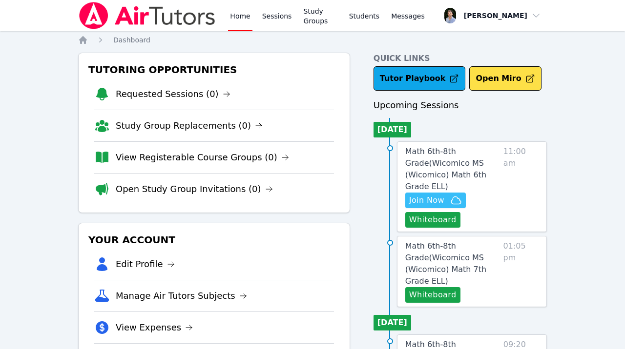
click at [428, 193] on button "Join Now" at bounding box center [435, 201] width 61 height 16
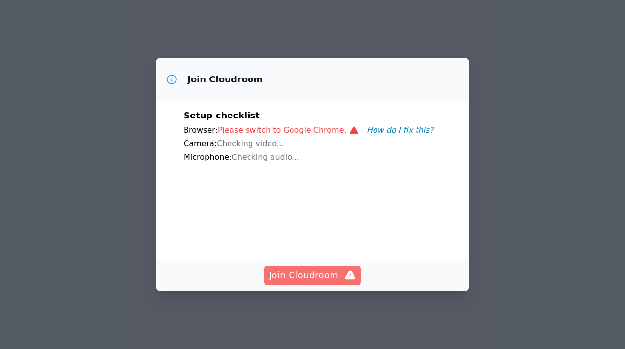
click at [295, 279] on span "Join Cloudroom" at bounding box center [312, 276] width 87 height 14
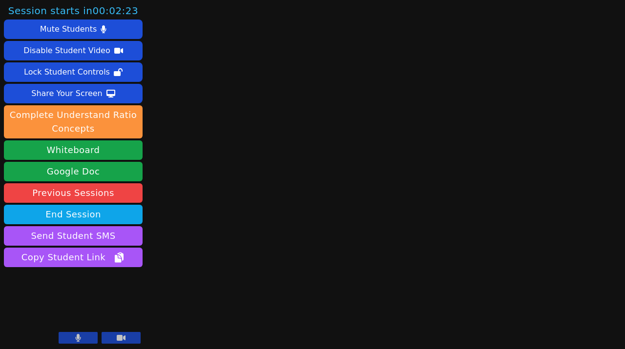
click at [116, 338] on button at bounding box center [120, 338] width 39 height 12
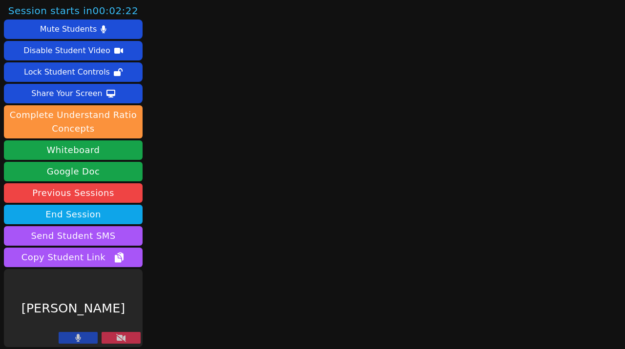
click at [68, 340] on button at bounding box center [78, 338] width 39 height 12
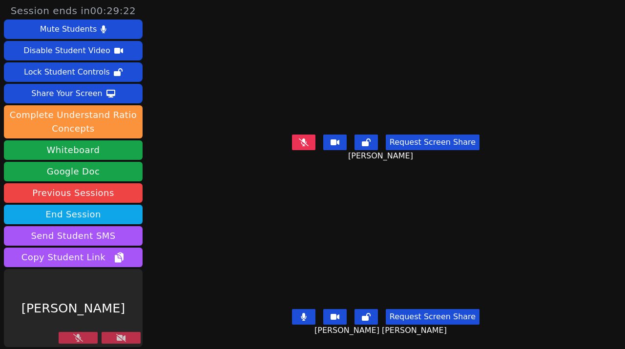
click at [68, 340] on button at bounding box center [78, 338] width 39 height 12
click at [122, 341] on icon at bounding box center [121, 338] width 10 height 8
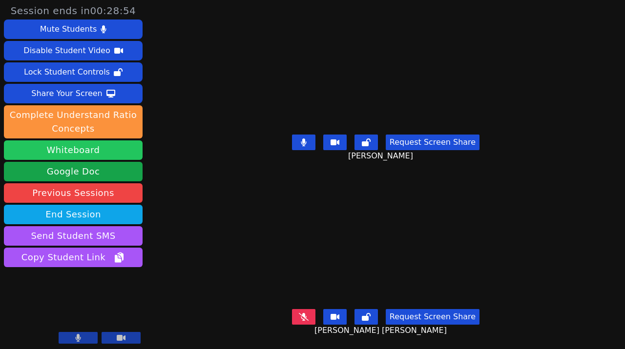
click at [96, 157] on button "Whiteboard" at bounding box center [73, 151] width 139 height 20
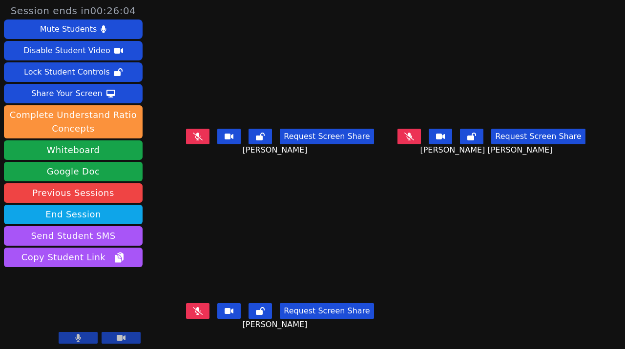
click at [78, 338] on icon at bounding box center [78, 338] width 5 height 8
click at [78, 338] on icon at bounding box center [78, 338] width 10 height 8
click at [67, 335] on button at bounding box center [78, 338] width 39 height 12
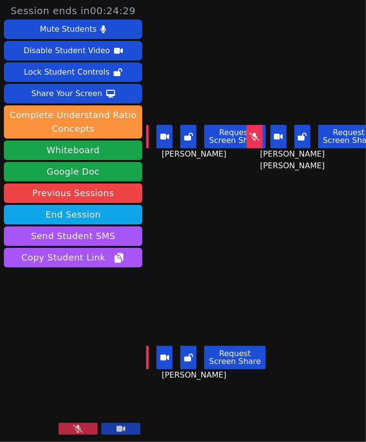
click at [304, 349] on main "[PERSON_NAME] Request Screen Share [PERSON_NAME] [PERSON_NAME] [PERSON_NAME] Re…" at bounding box center [256, 221] width 220 height 442
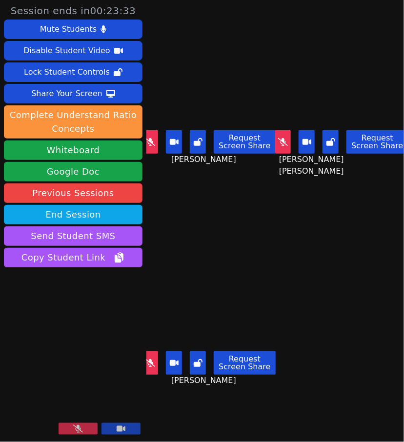
click at [85, 349] on button at bounding box center [78, 429] width 39 height 12
click at [289, 136] on button at bounding box center [283, 141] width 16 height 23
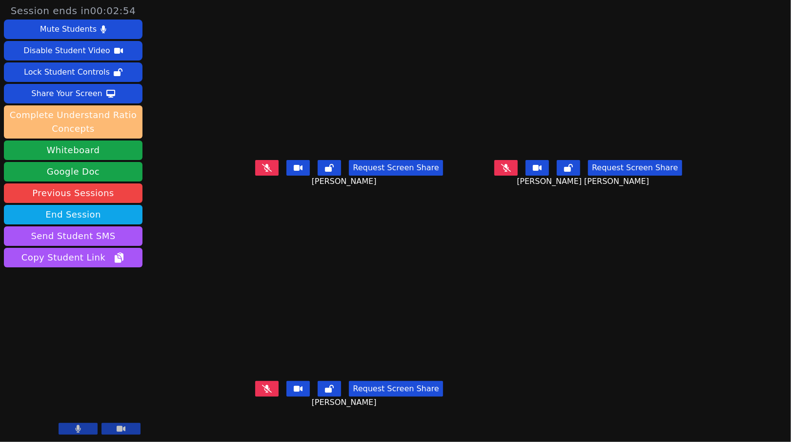
click at [106, 121] on button "Complete Understand Ratio Concepts" at bounding box center [73, 121] width 139 height 33
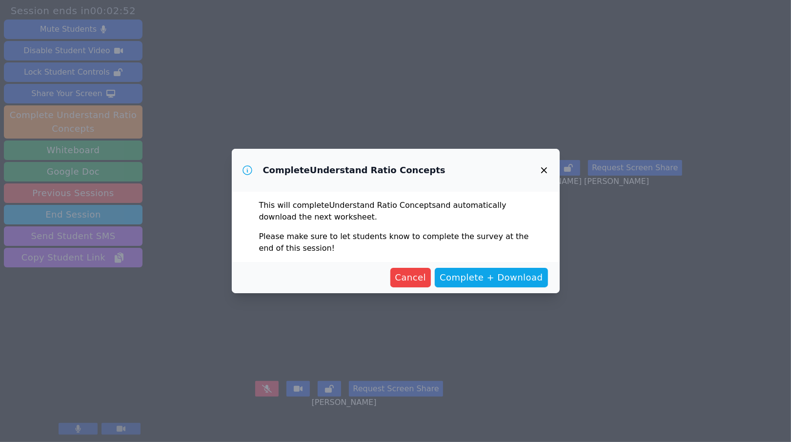
click at [540, 165] on icon "button" at bounding box center [544, 170] width 12 height 12
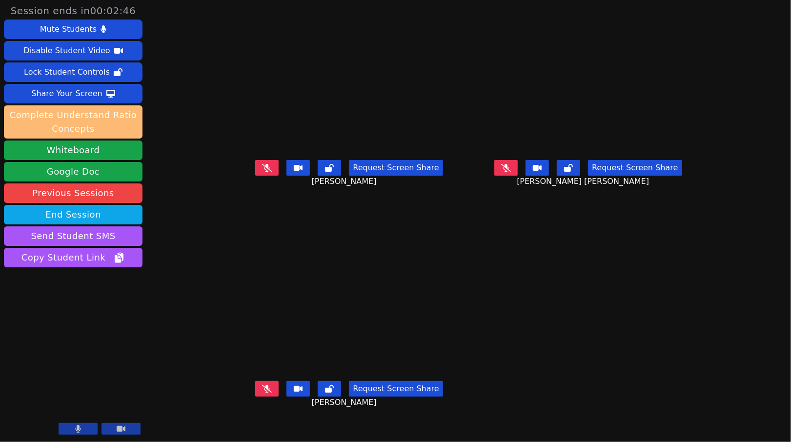
click at [94, 120] on button "Complete Understand Ratio Concepts" at bounding box center [73, 121] width 139 height 33
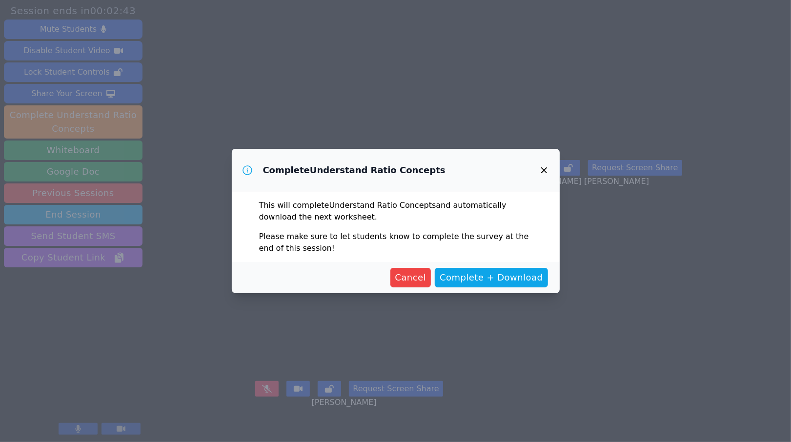
click at [547, 176] on icon "button" at bounding box center [544, 170] width 12 height 12
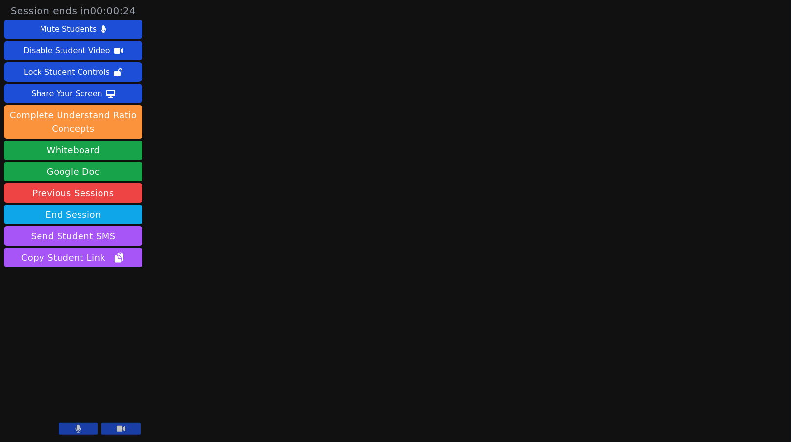
click at [131, 349] on button at bounding box center [120, 429] width 39 height 12
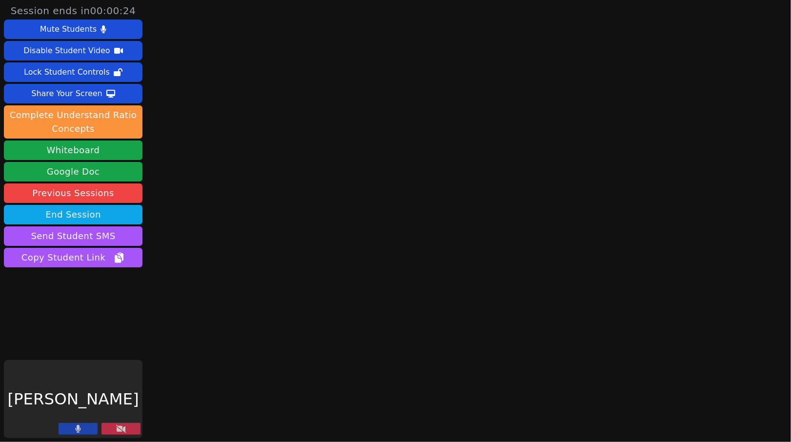
click at [84, 349] on button at bounding box center [78, 429] width 39 height 12
